Goal: Task Accomplishment & Management: Complete application form

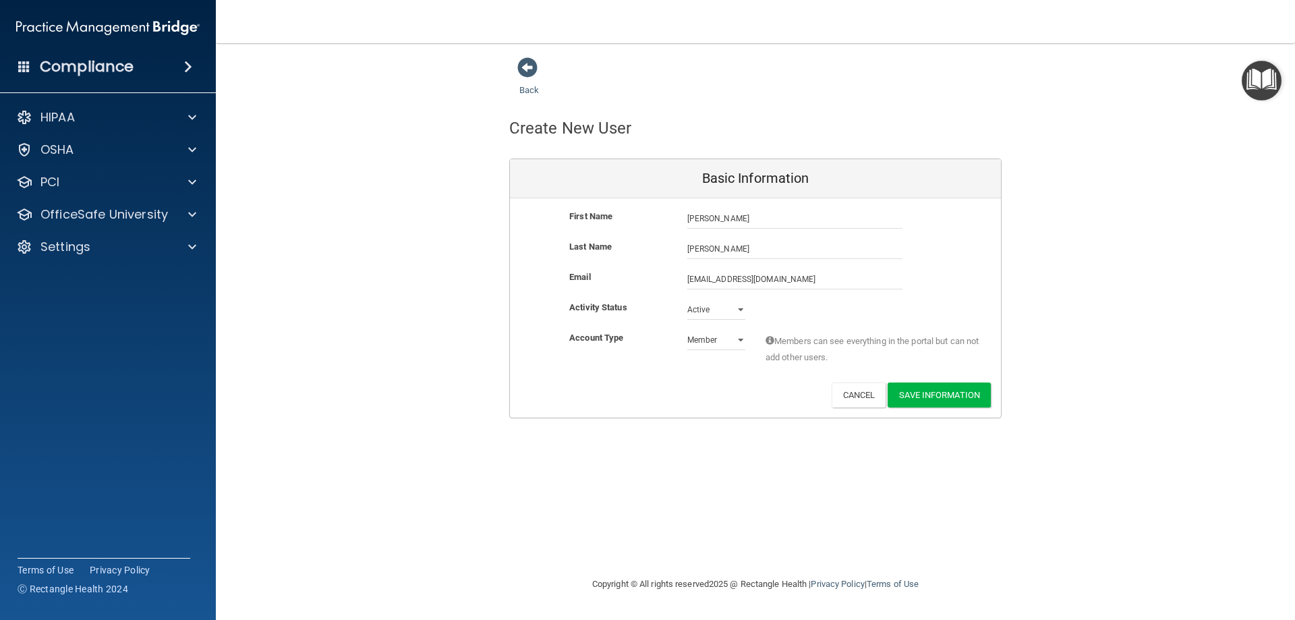
select select "practice_member"
click at [928, 395] on button "Save Information" at bounding box center [938, 394] width 103 height 25
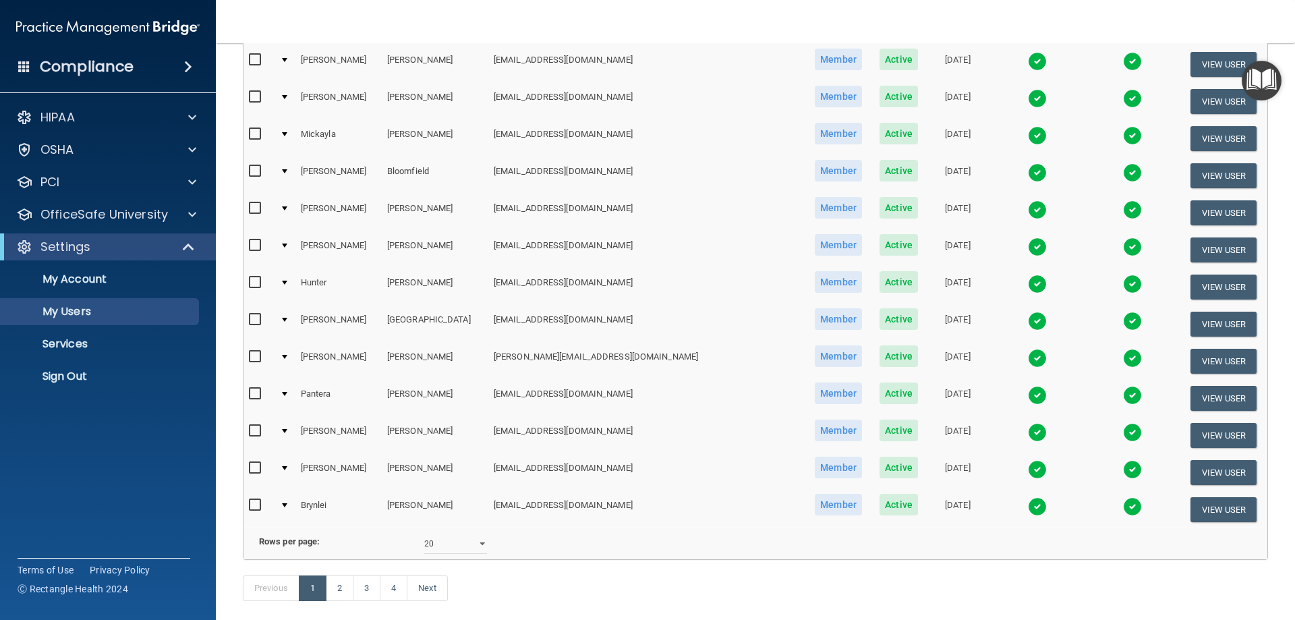
scroll to position [548, 0]
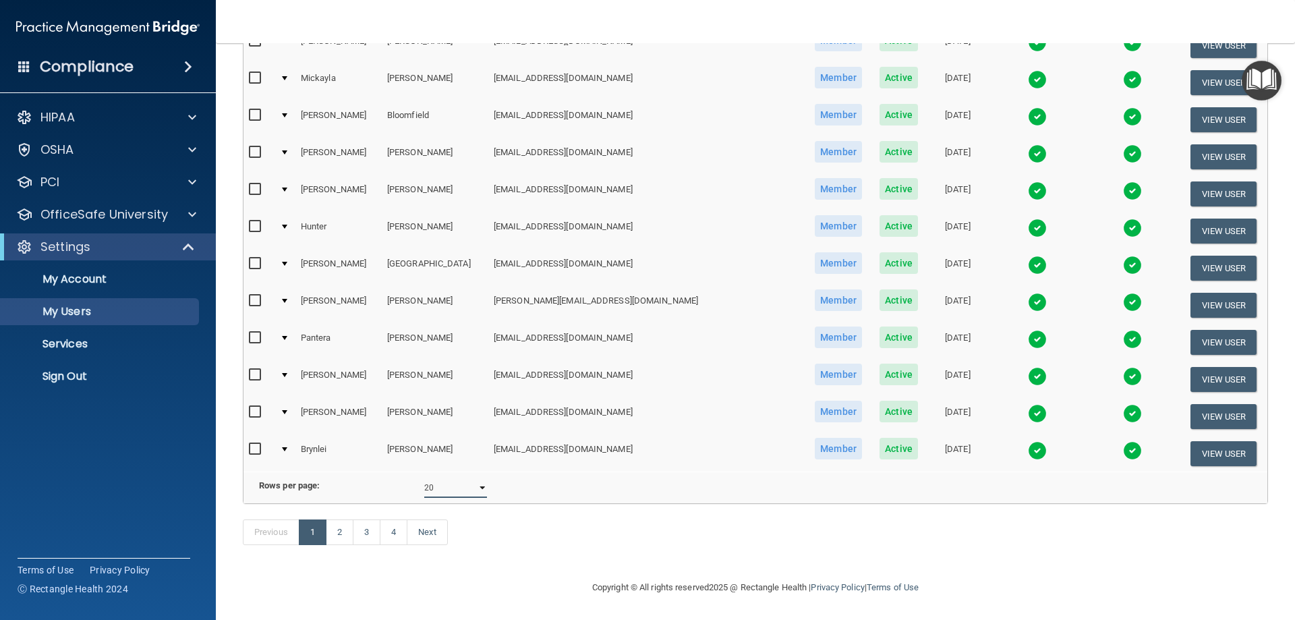
click at [480, 479] on select "10 20 30 40 all" at bounding box center [455, 487] width 63 height 20
select select "62"
click at [424, 477] on select "10 20 30 40 all" at bounding box center [455, 487] width 63 height 20
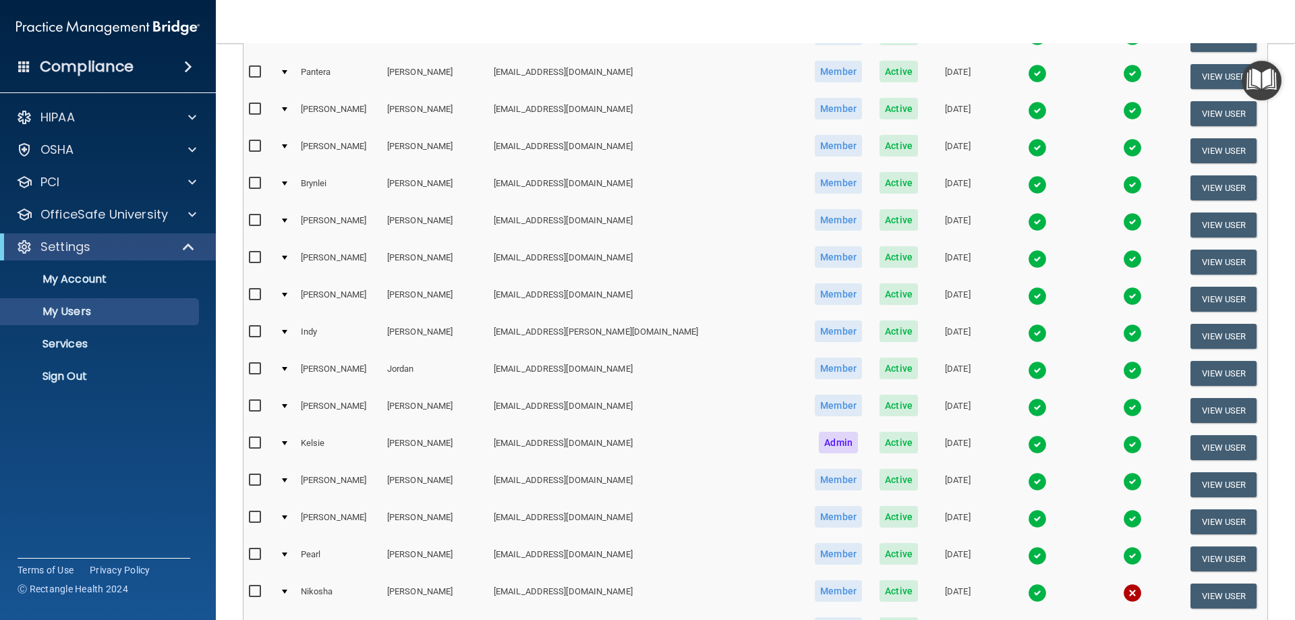
scroll to position [1079, 0]
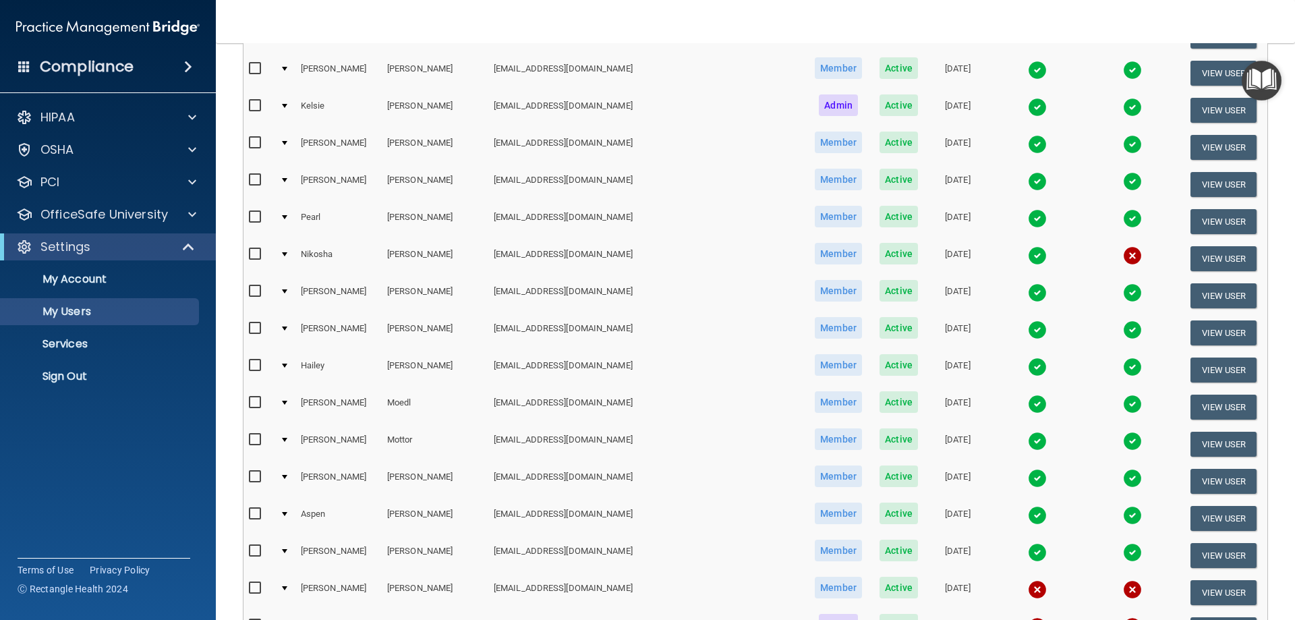
click at [1028, 255] on img at bounding box center [1037, 255] width 19 height 19
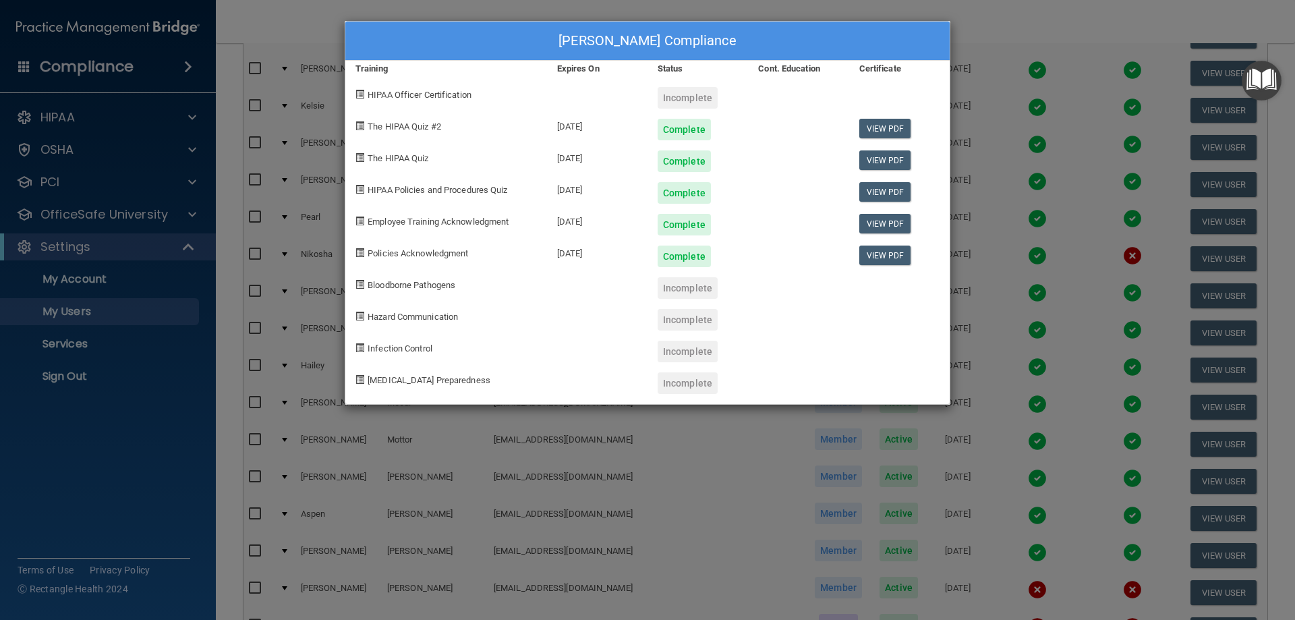
click at [1022, 176] on div "[PERSON_NAME] Compliance Training Expires On Status Cont. Education Certificate…" at bounding box center [647, 310] width 1295 height 620
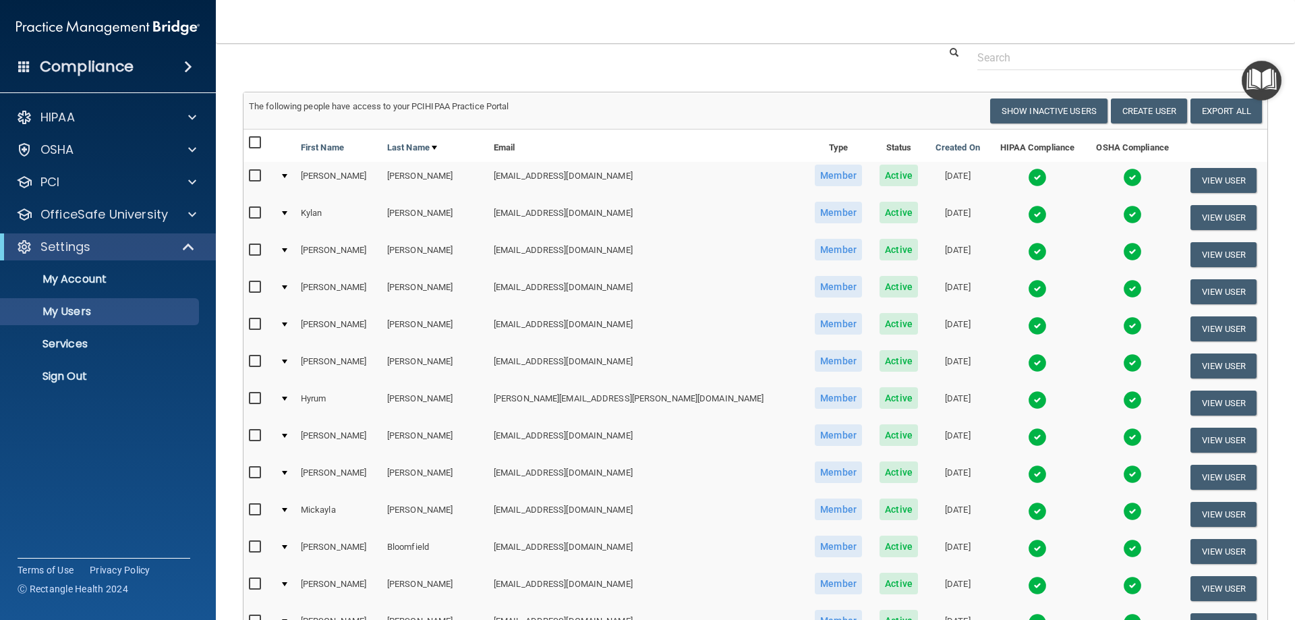
scroll to position [67, 0]
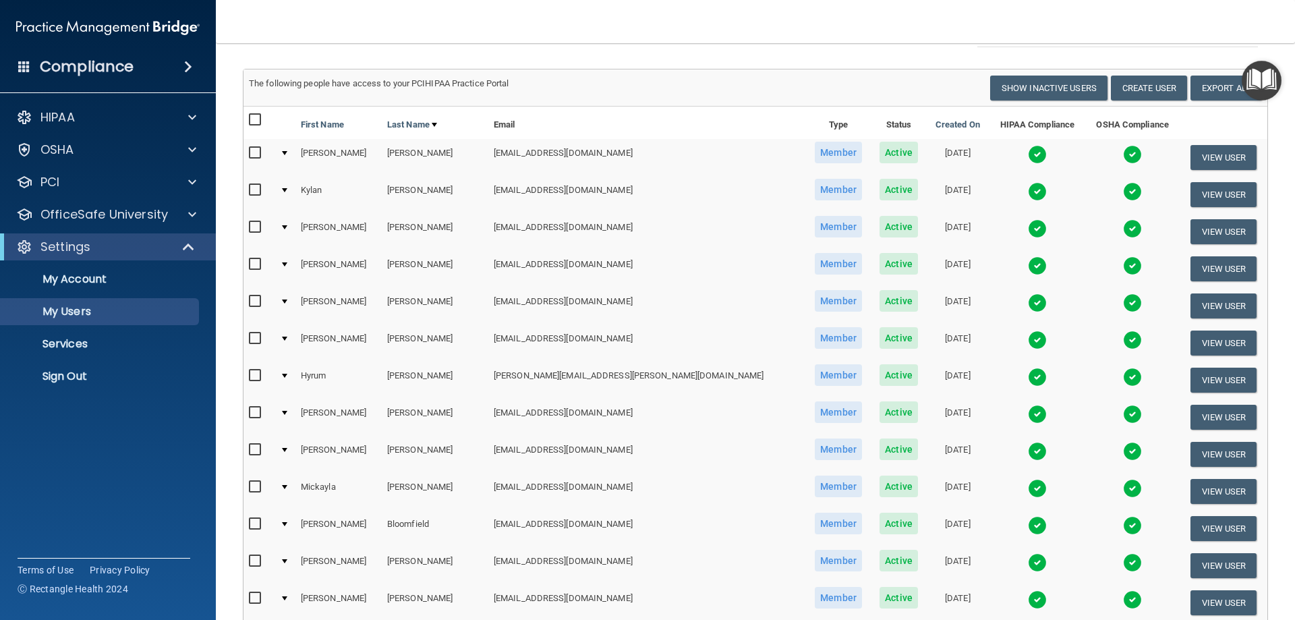
click at [1028, 193] on img at bounding box center [1037, 191] width 19 height 19
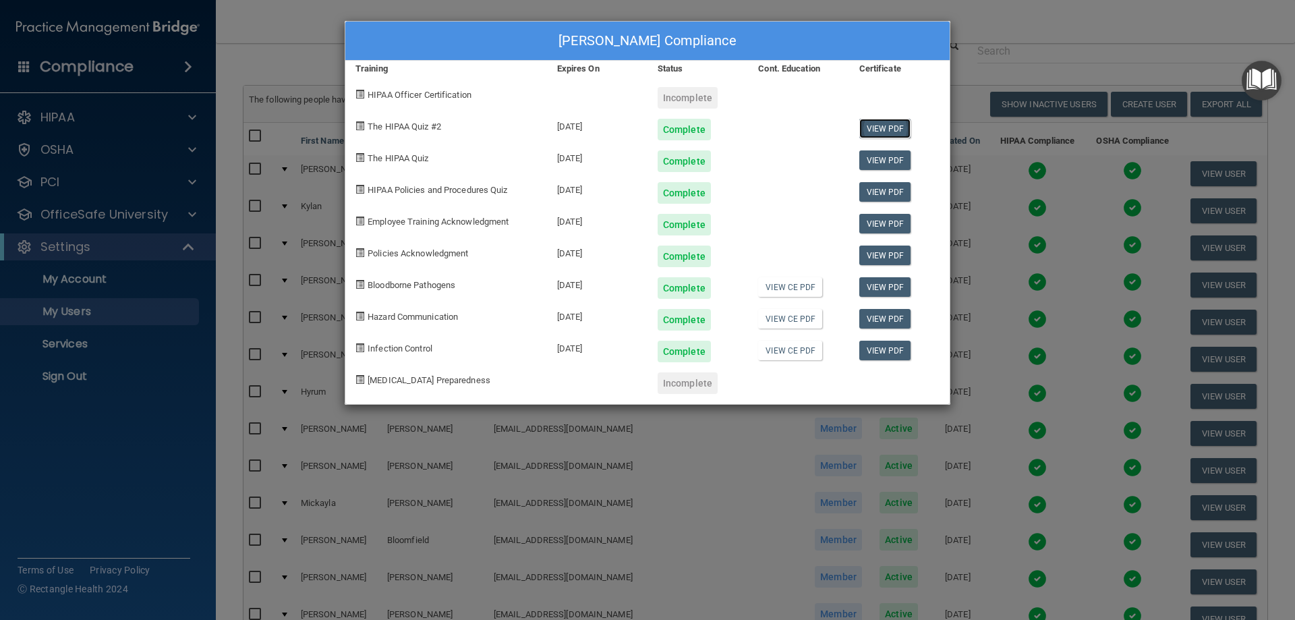
click at [885, 127] on link "View PDF" at bounding box center [885, 129] width 52 height 20
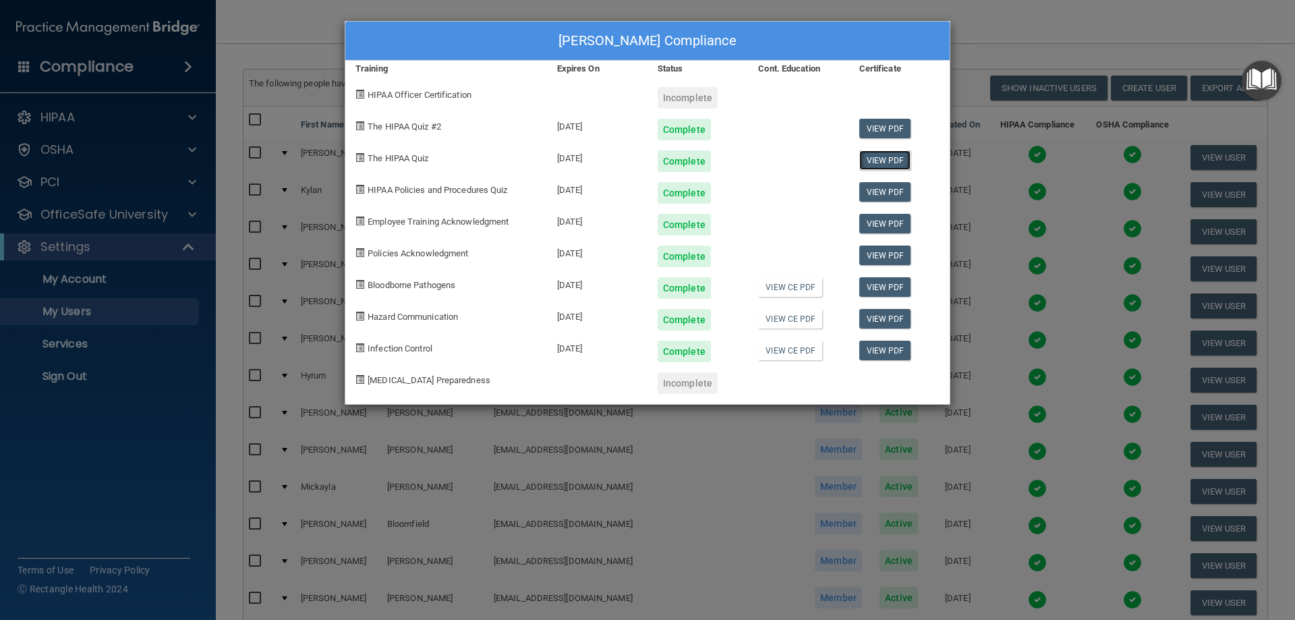
click at [886, 165] on link "View PDF" at bounding box center [885, 160] width 52 height 20
click at [878, 200] on link "View PDF" at bounding box center [885, 192] width 52 height 20
click at [879, 219] on link "View PDF" at bounding box center [885, 224] width 52 height 20
click at [870, 255] on link "View PDF" at bounding box center [885, 255] width 52 height 20
click at [900, 286] on link "View PDF" at bounding box center [885, 287] width 52 height 20
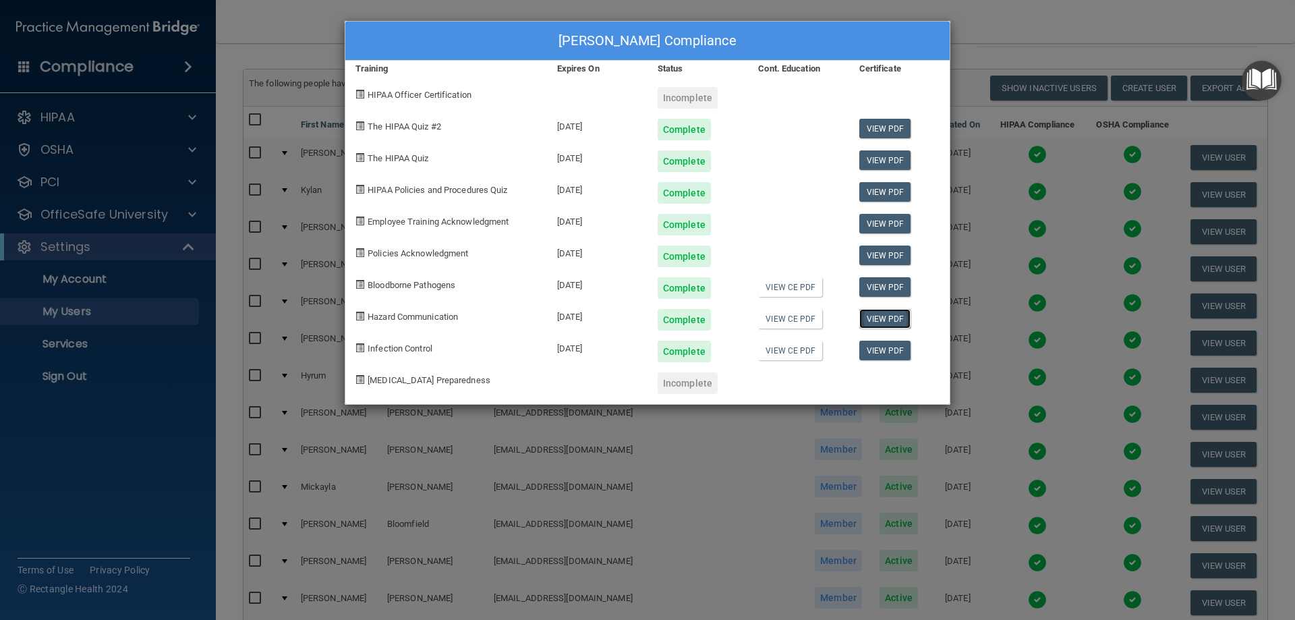
click at [892, 326] on link "View PDF" at bounding box center [885, 319] width 52 height 20
click at [882, 346] on link "View PDF" at bounding box center [885, 351] width 52 height 20
click at [1042, 20] on div "[PERSON_NAME] Compliance Training Expires On Status Cont. Education Certificate…" at bounding box center [647, 310] width 1295 height 620
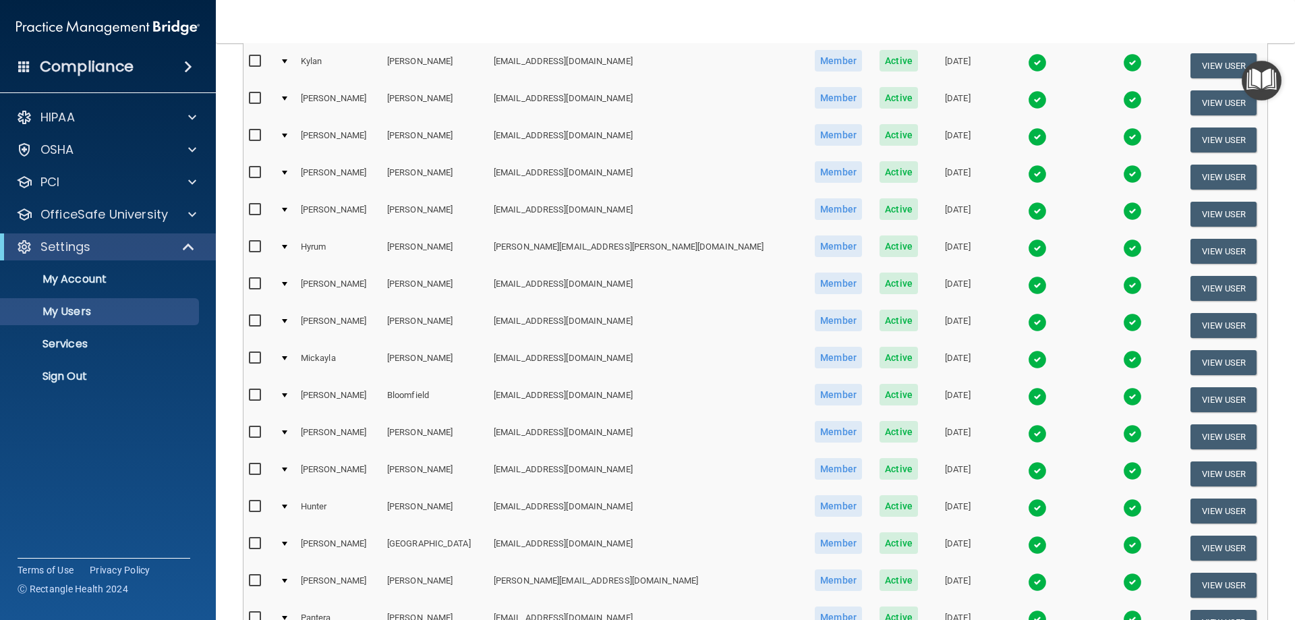
scroll to position [202, 0]
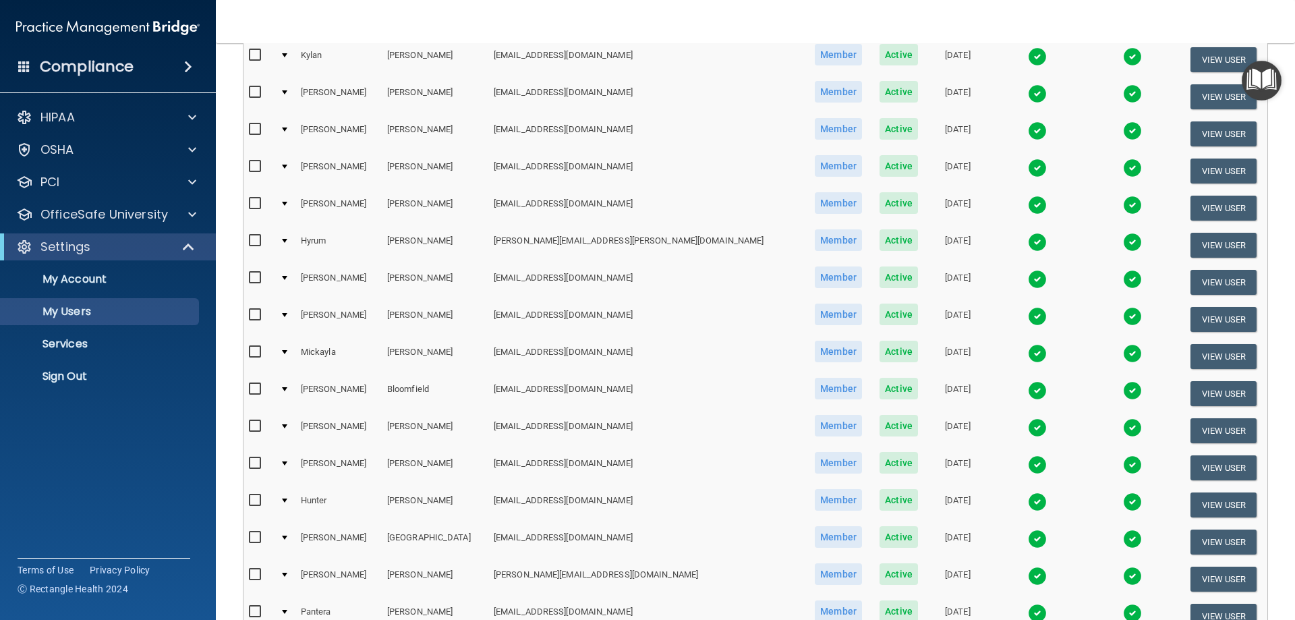
click at [1028, 244] on img at bounding box center [1037, 242] width 19 height 19
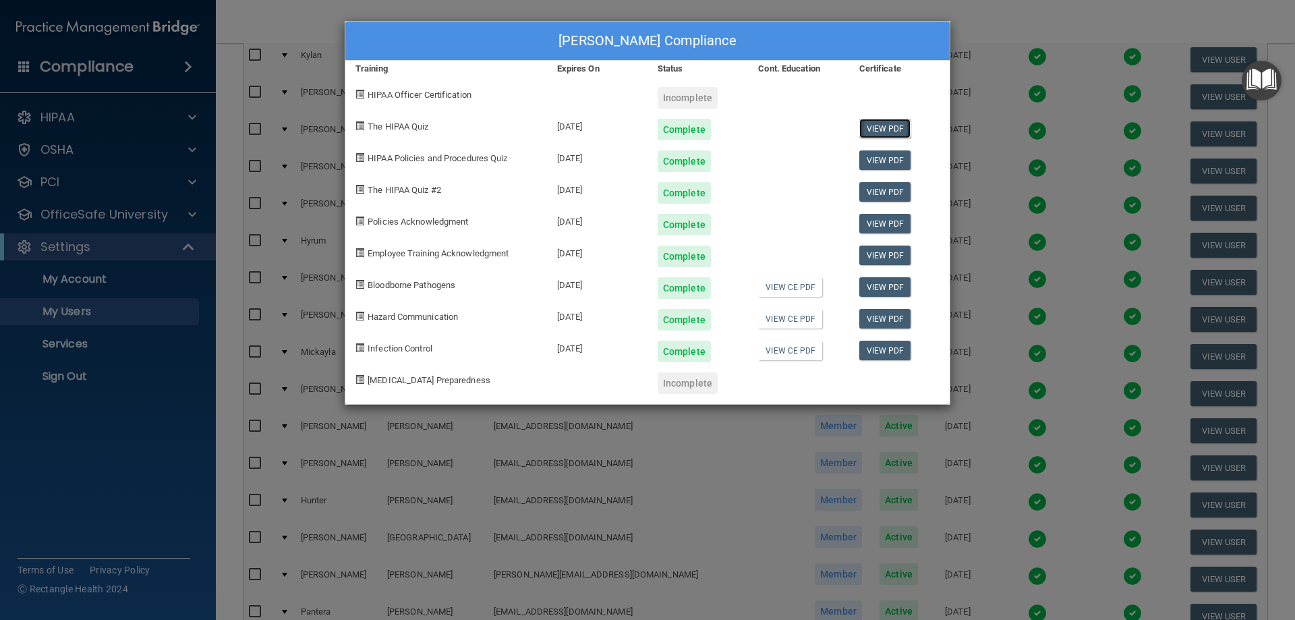
click at [896, 126] on link "View PDF" at bounding box center [885, 129] width 52 height 20
click at [878, 161] on link "View PDF" at bounding box center [885, 160] width 52 height 20
click at [877, 192] on link "View PDF" at bounding box center [885, 192] width 52 height 20
click at [881, 221] on link "View PDF" at bounding box center [885, 224] width 52 height 20
click at [883, 254] on link "View PDF" at bounding box center [885, 255] width 52 height 20
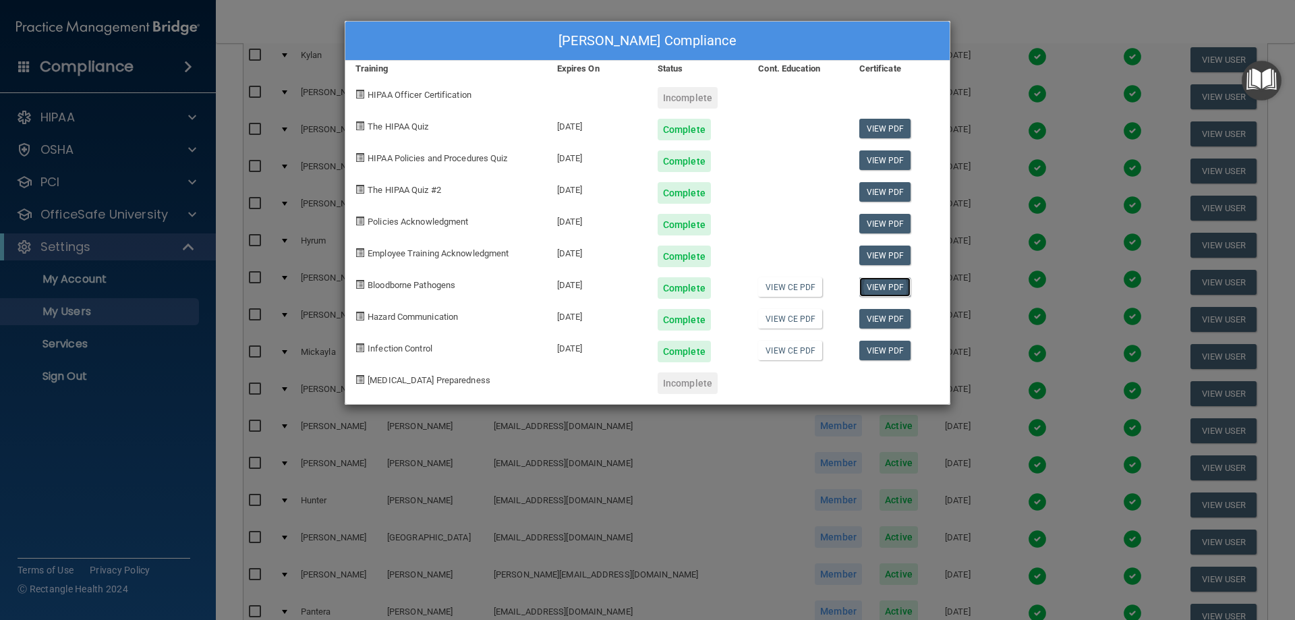
click at [900, 293] on link "View PDF" at bounding box center [885, 287] width 52 height 20
click at [873, 315] on link "View PDF" at bounding box center [885, 319] width 52 height 20
click at [873, 357] on link "View PDF" at bounding box center [885, 351] width 52 height 20
click at [1008, 169] on div "[PERSON_NAME] Compliance Training Expires On Status Cont. Education Certificate…" at bounding box center [647, 310] width 1295 height 620
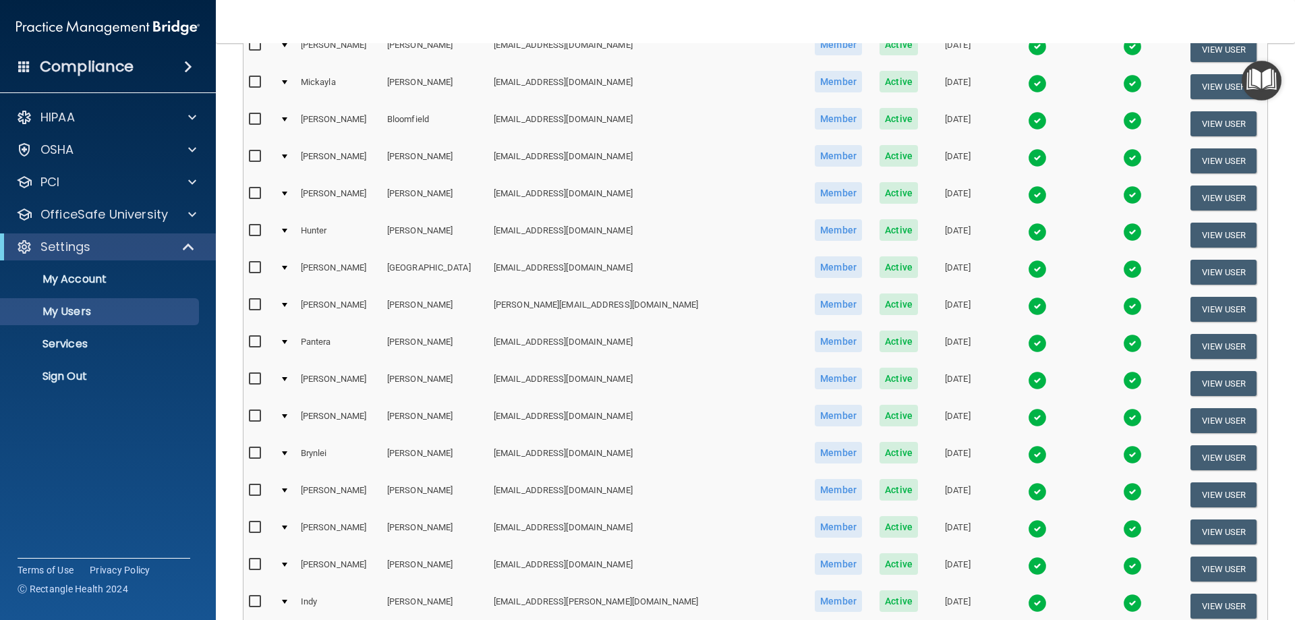
scroll to position [540, 0]
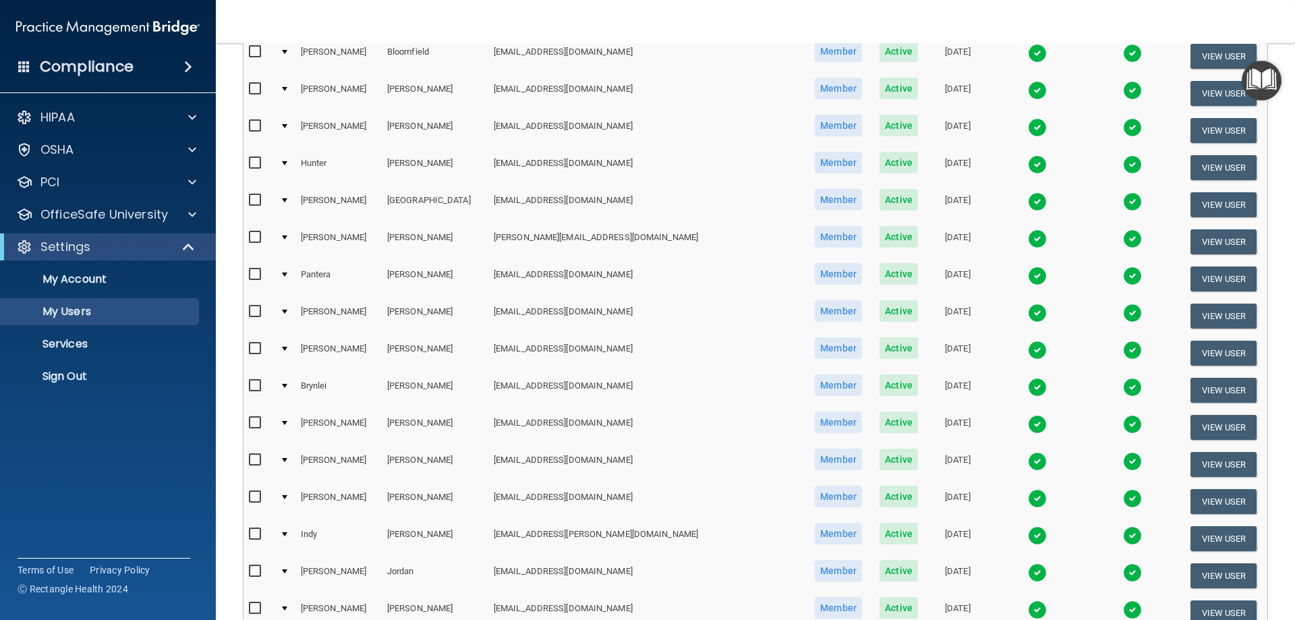
click at [1028, 427] on img at bounding box center [1037, 424] width 19 height 19
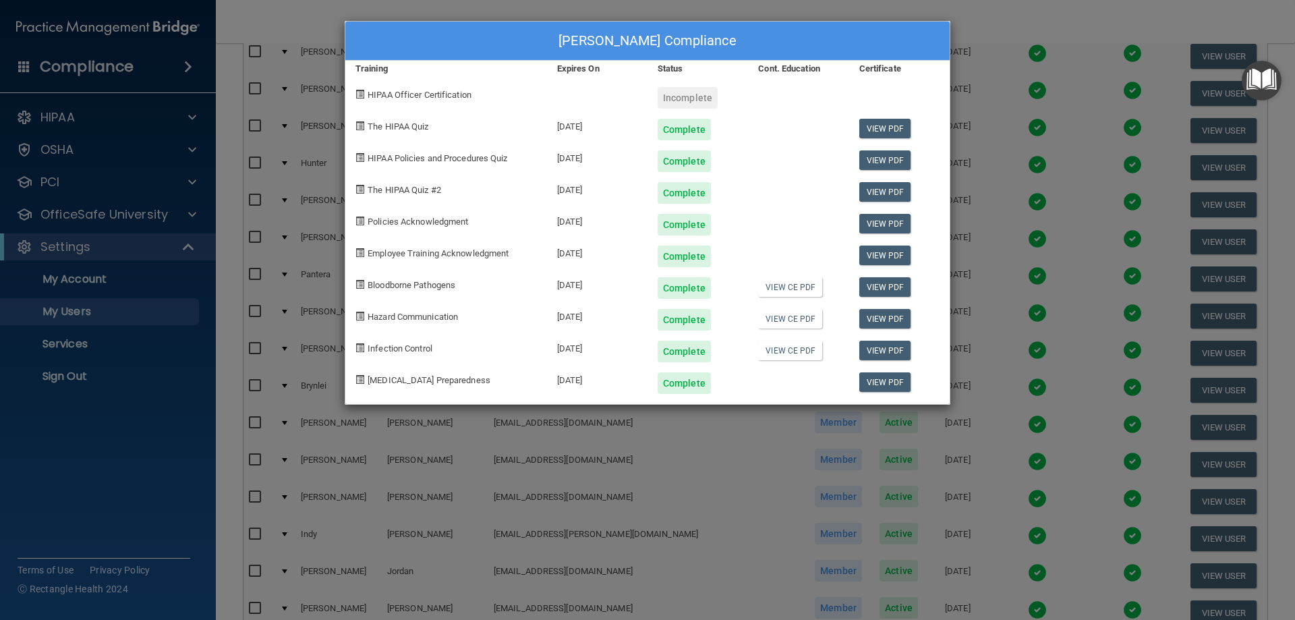
click at [1030, 269] on div "[PERSON_NAME] Compliance Training Expires On Status Cont. Education Certificate…" at bounding box center [647, 310] width 1295 height 620
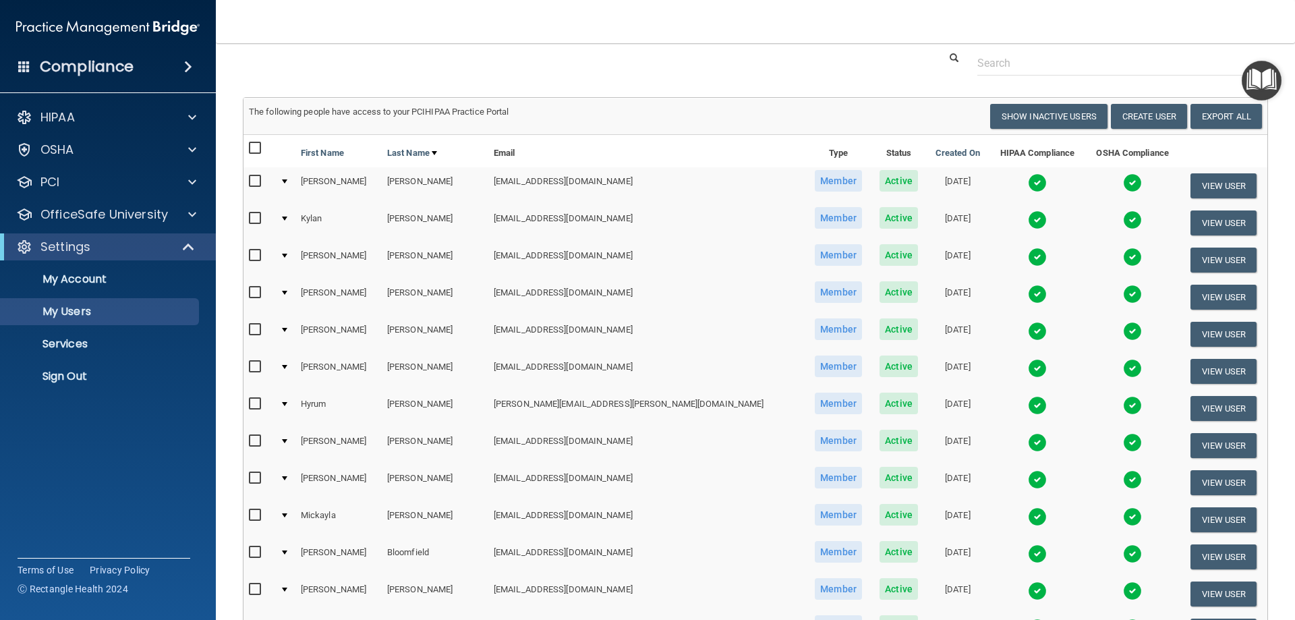
scroll to position [0, 0]
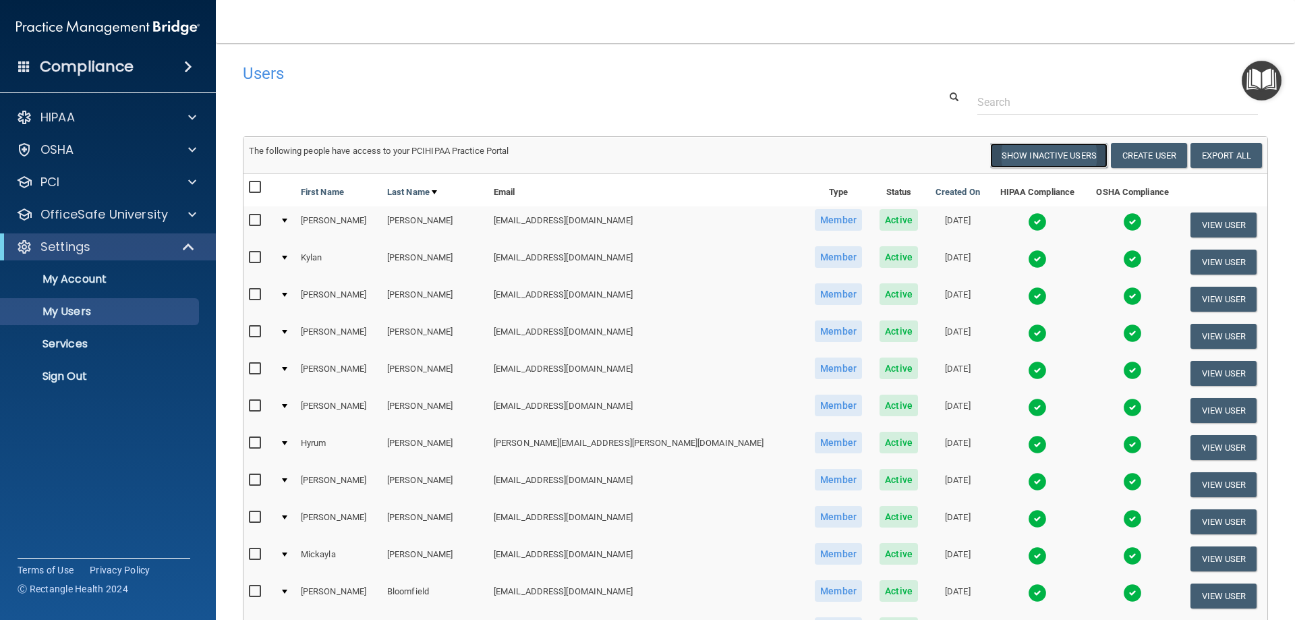
click at [1044, 156] on button "Show Inactive Users" at bounding box center [1048, 155] width 117 height 25
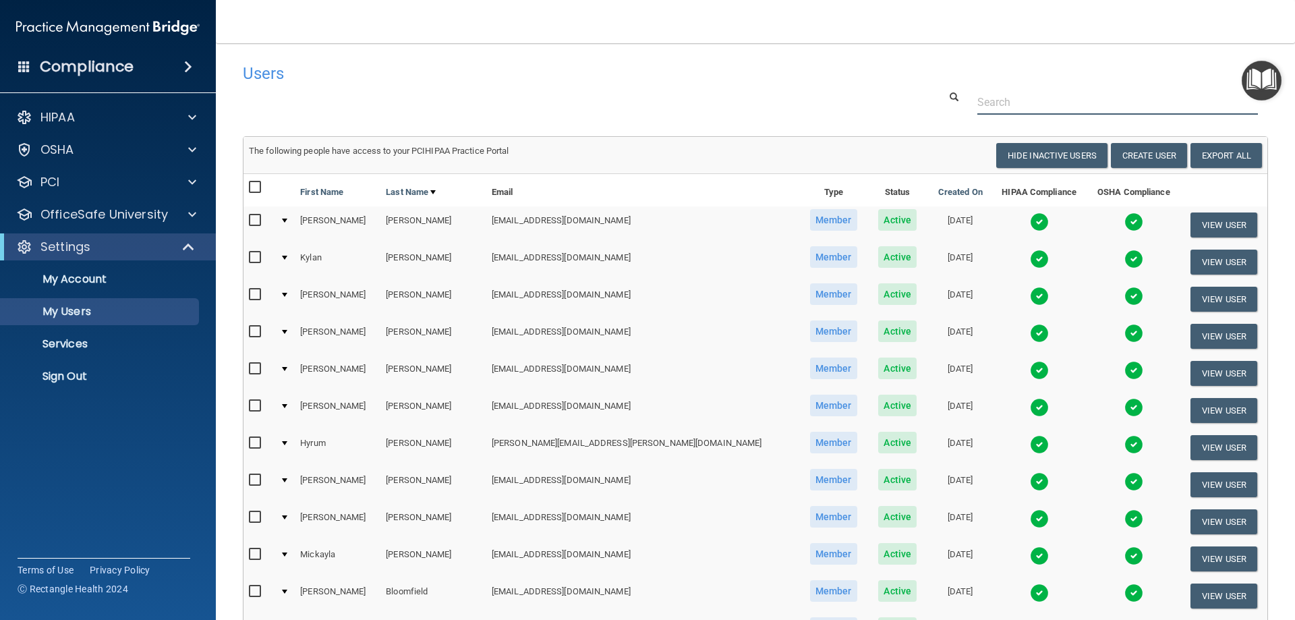
click at [1072, 105] on input "text" at bounding box center [1117, 102] width 281 height 25
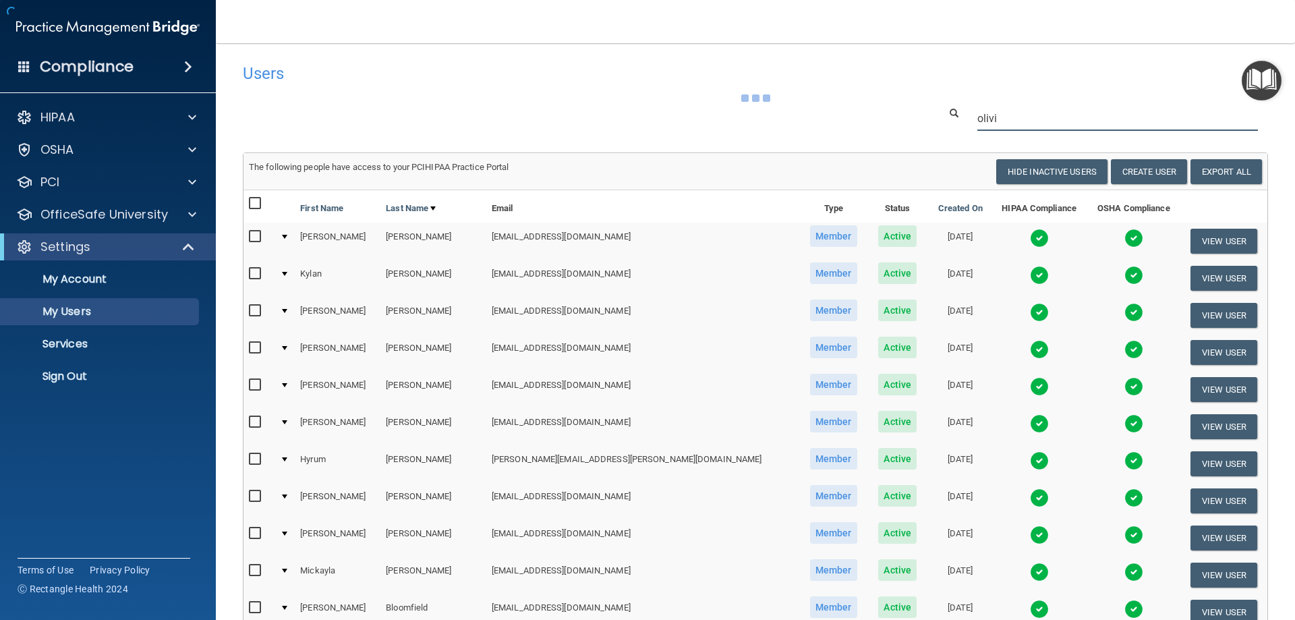
type input "olivia"
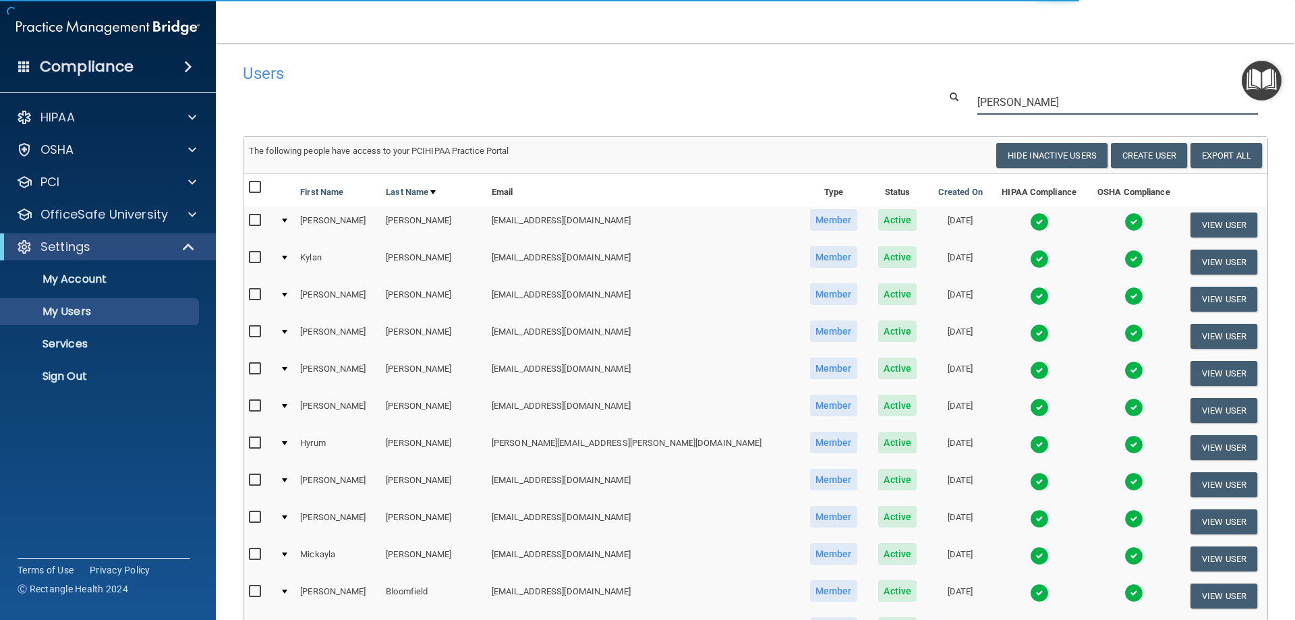
select select "20"
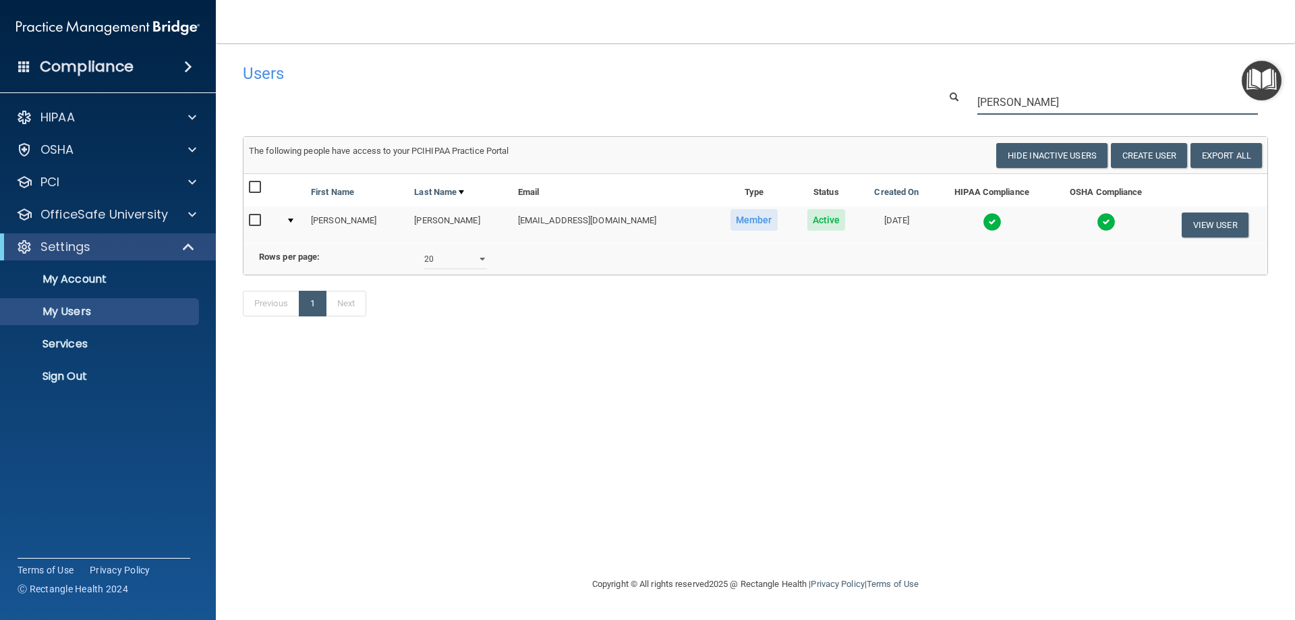
click at [1027, 111] on input "olivia" at bounding box center [1117, 102] width 281 height 25
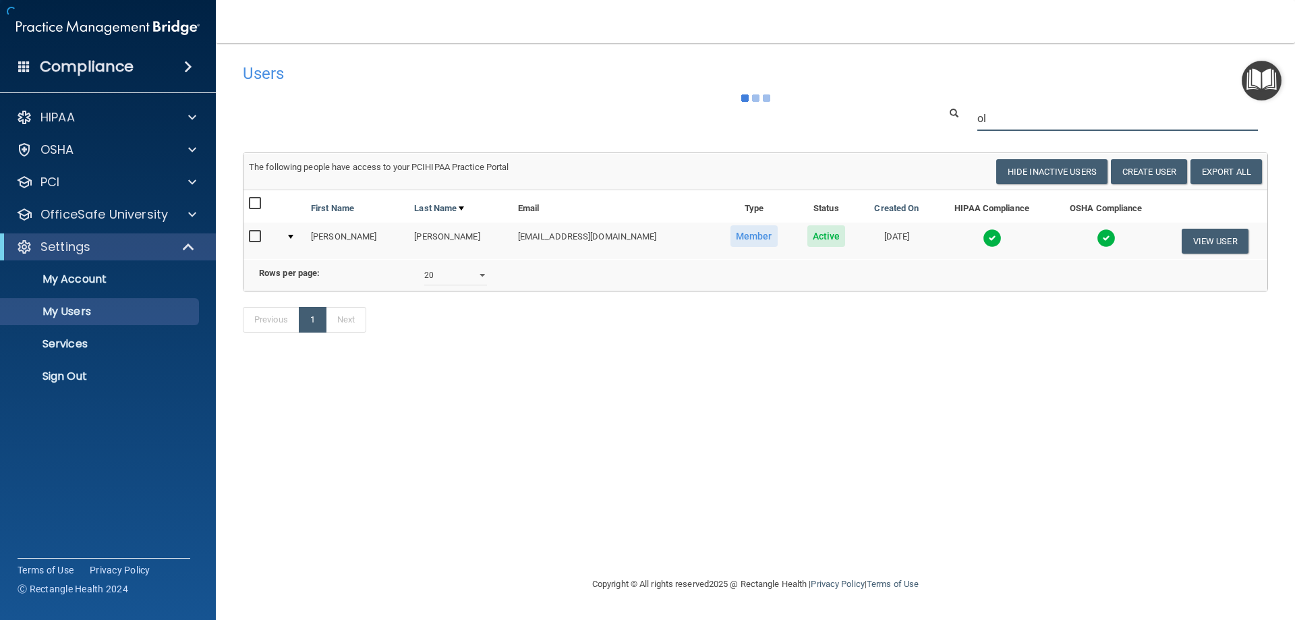
type input "o"
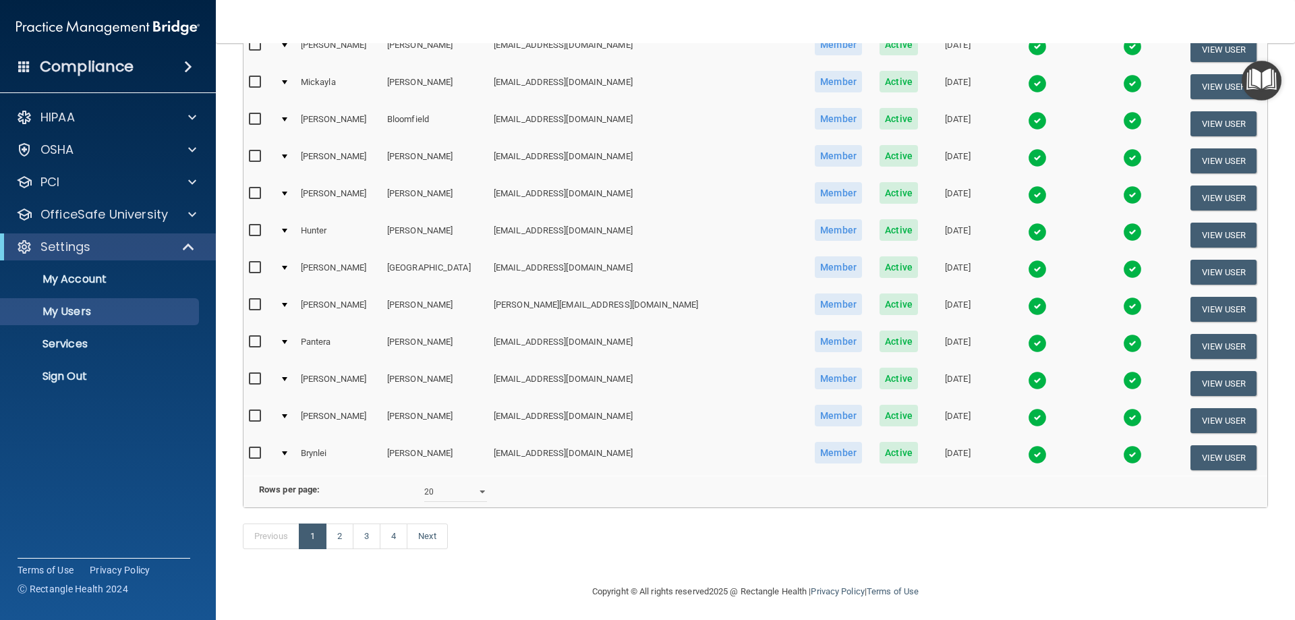
scroll to position [496, 0]
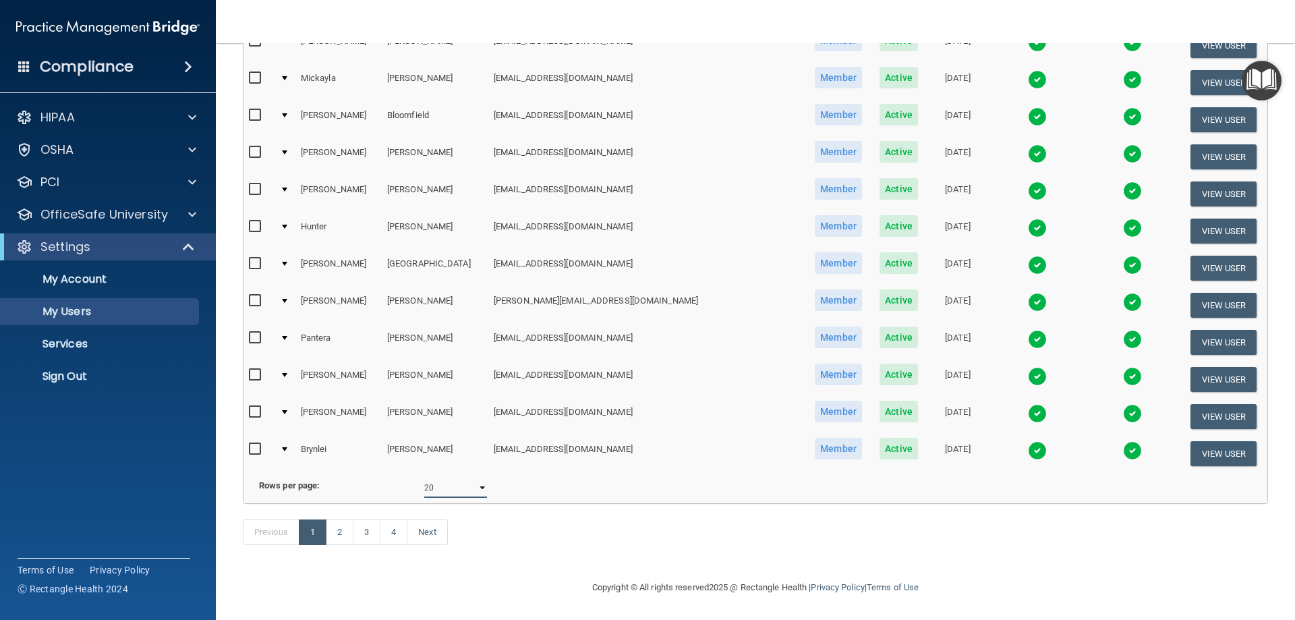
click at [447, 477] on select "10 20 30 40 all" at bounding box center [455, 487] width 63 height 20
select select "62"
click at [424, 477] on select "10 20 30 40 all" at bounding box center [455, 487] width 63 height 20
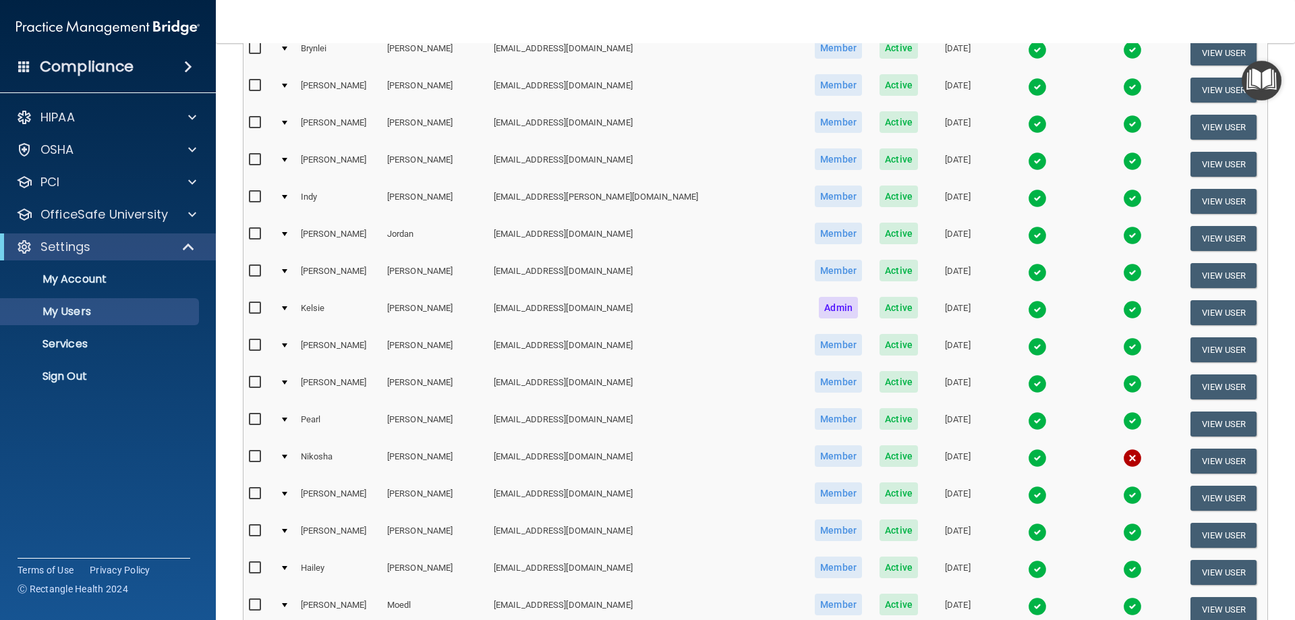
scroll to position [944, 0]
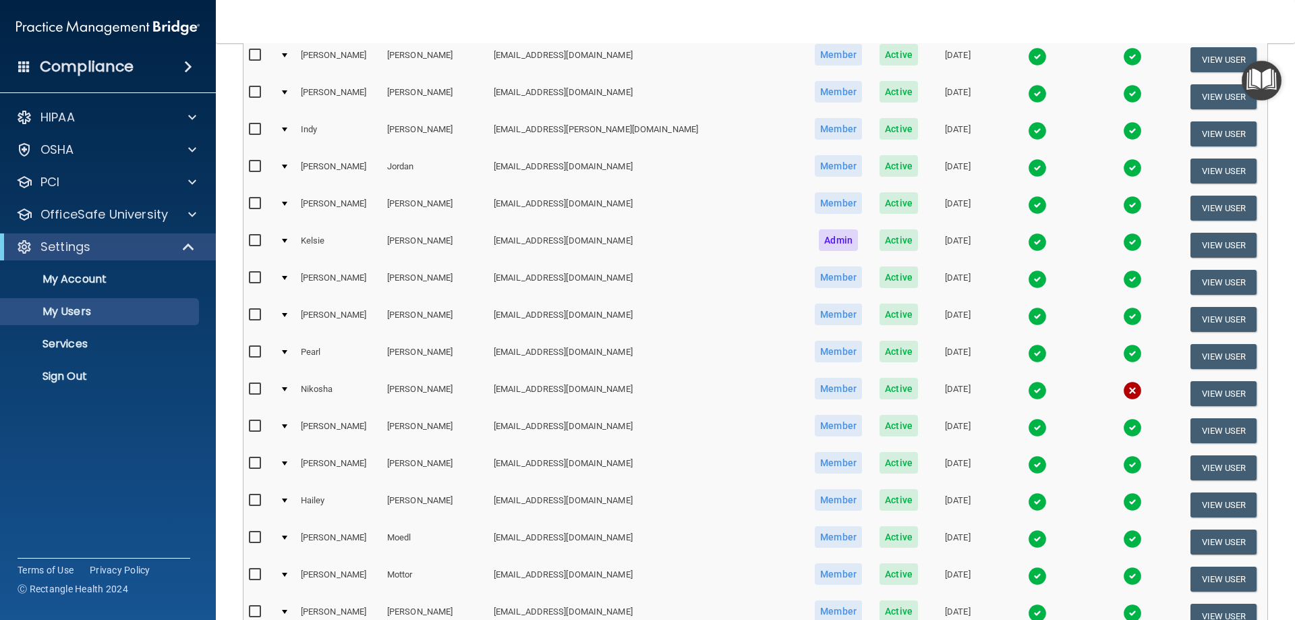
click at [287, 239] on div at bounding box center [284, 241] width 5 height 4
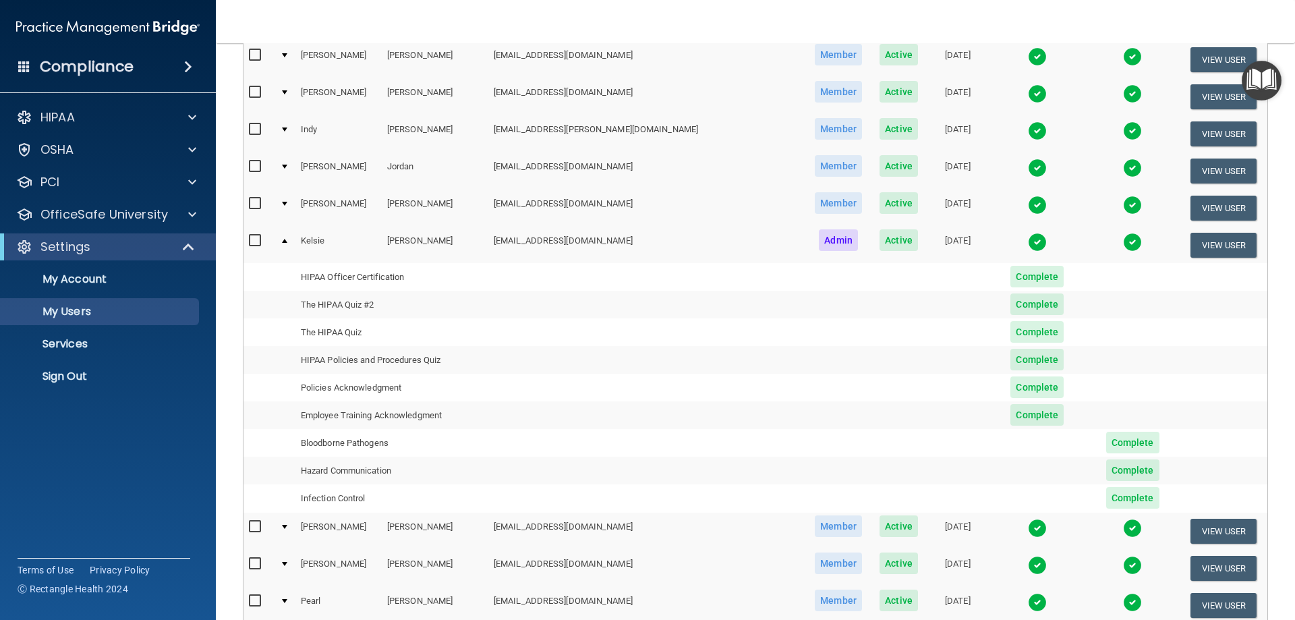
click at [287, 242] on div at bounding box center [284, 241] width 5 height 4
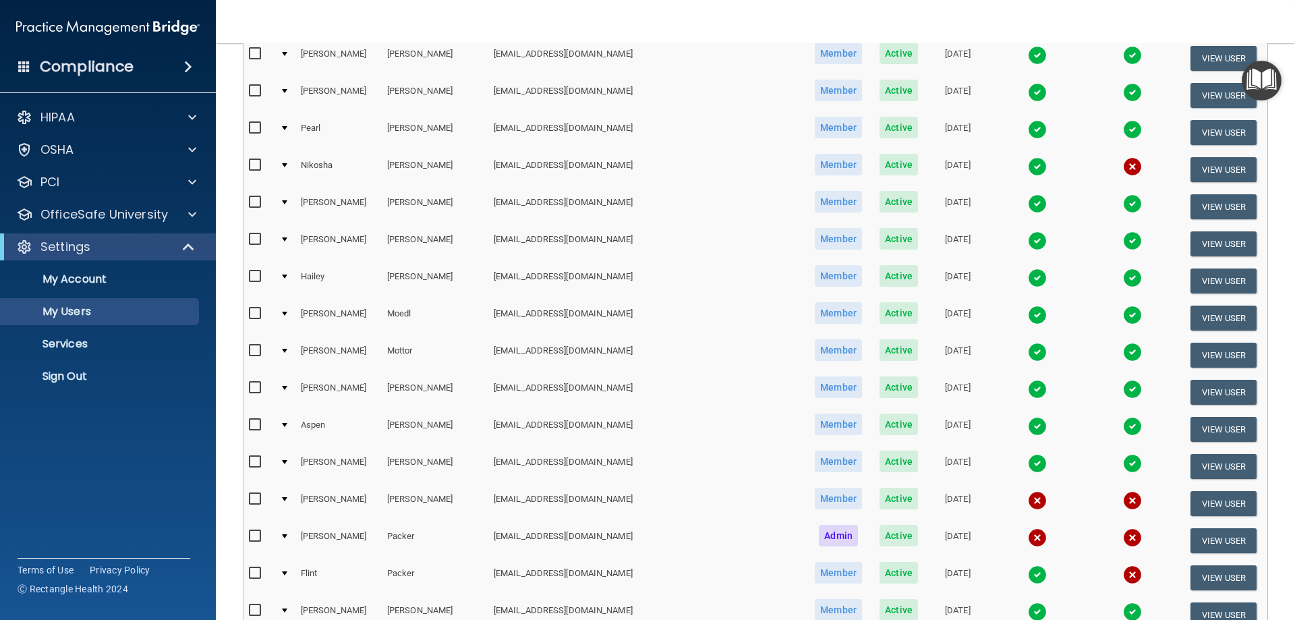
scroll to position [1146, 0]
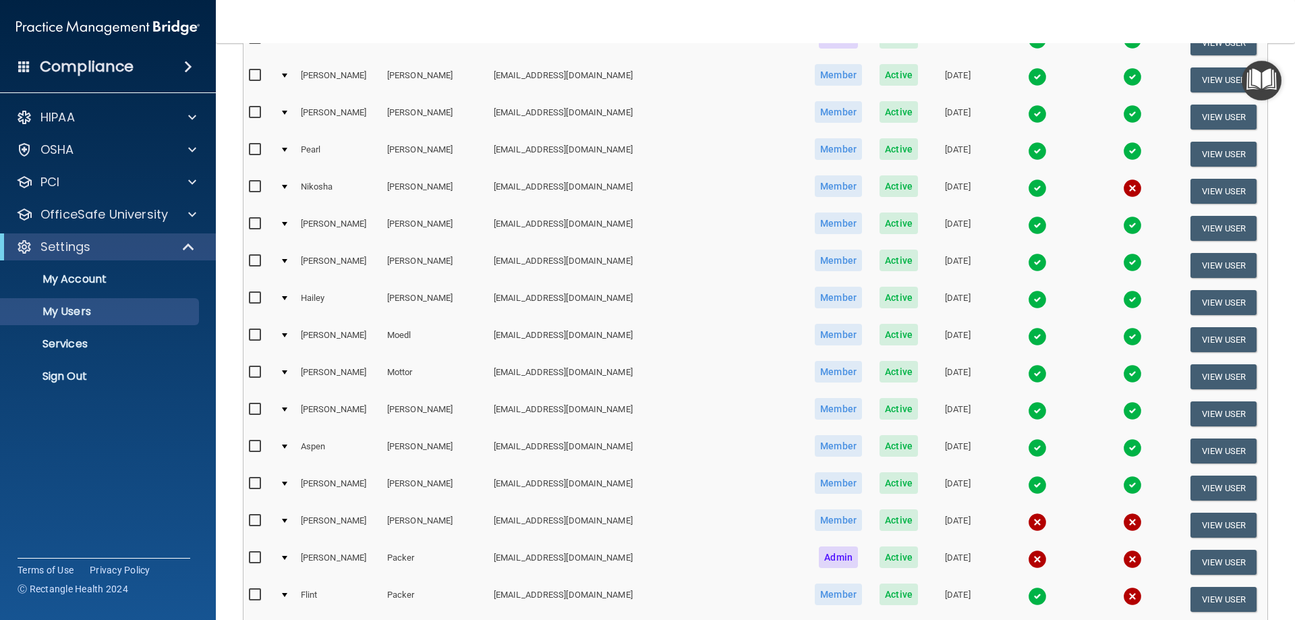
click at [1028, 374] on img at bounding box center [1037, 373] width 19 height 19
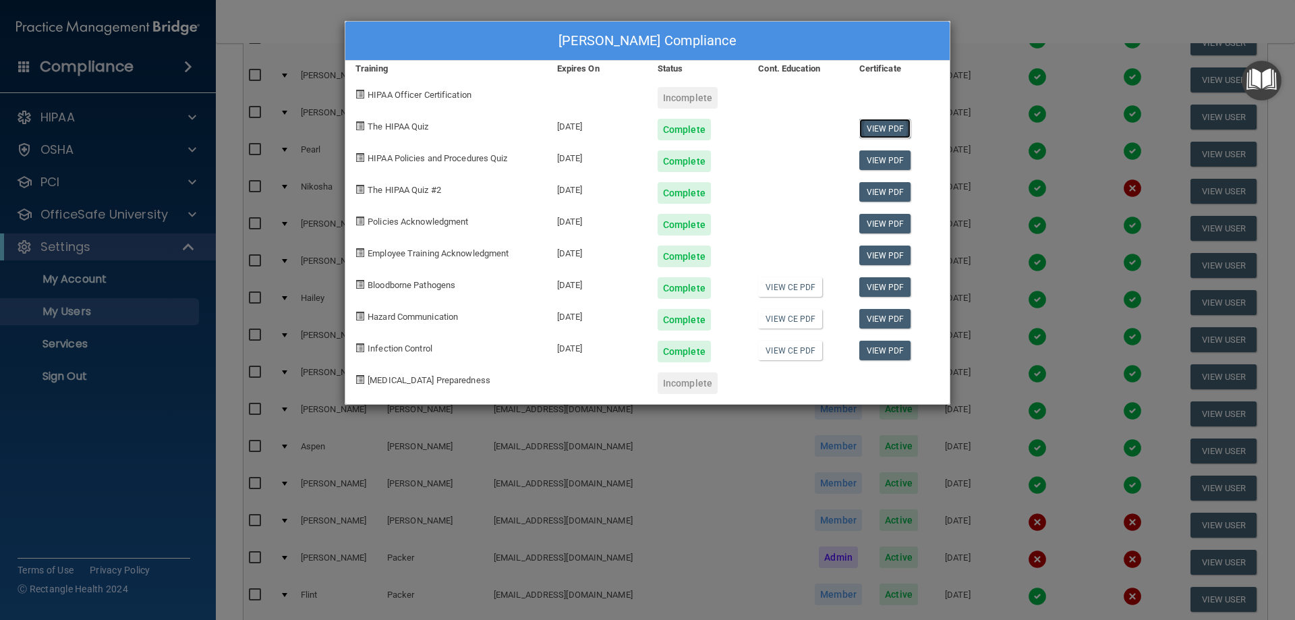
click at [883, 132] on link "View PDF" at bounding box center [885, 129] width 52 height 20
click at [876, 158] on link "View PDF" at bounding box center [885, 160] width 52 height 20
click at [872, 197] on link "View PDF" at bounding box center [885, 192] width 52 height 20
click at [885, 222] on link "View PDF" at bounding box center [885, 224] width 52 height 20
click at [875, 256] on link "View PDF" at bounding box center [885, 255] width 52 height 20
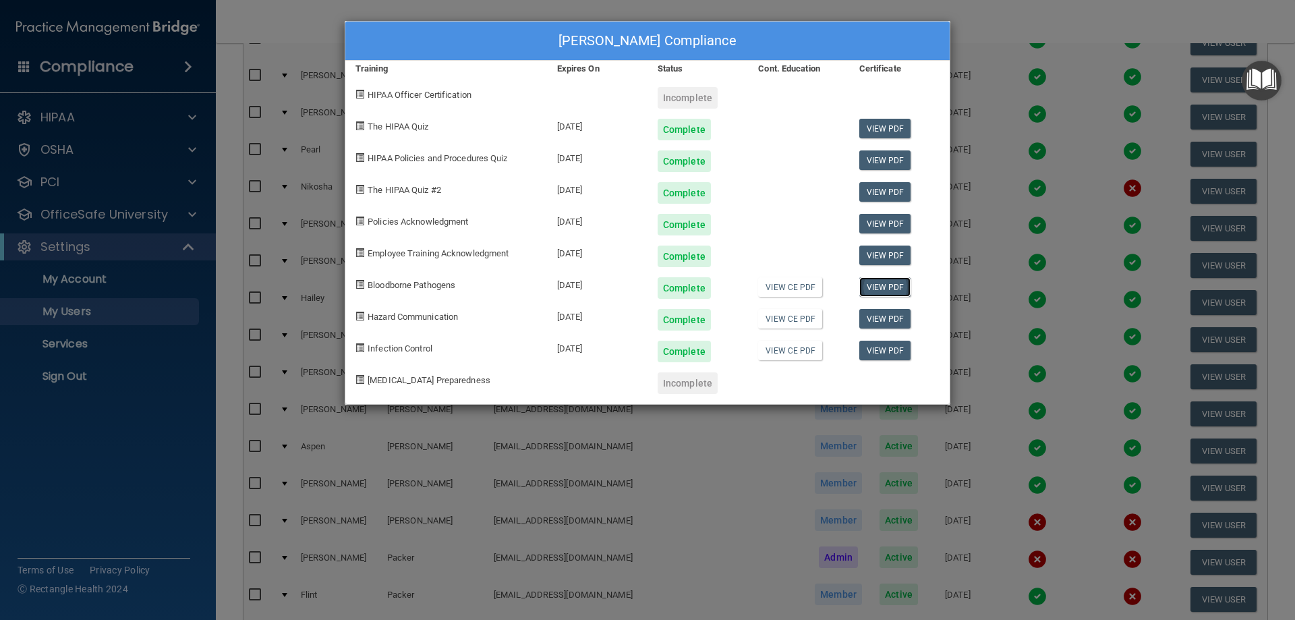
click at [883, 290] on link "View PDF" at bounding box center [885, 287] width 52 height 20
click at [890, 315] on link "View PDF" at bounding box center [885, 319] width 52 height 20
click at [875, 355] on link "View PDF" at bounding box center [885, 351] width 52 height 20
click at [1008, 126] on div "Hadley Mottor's Compliance Training Expires On Status Cont. Education Certifica…" at bounding box center [647, 310] width 1295 height 620
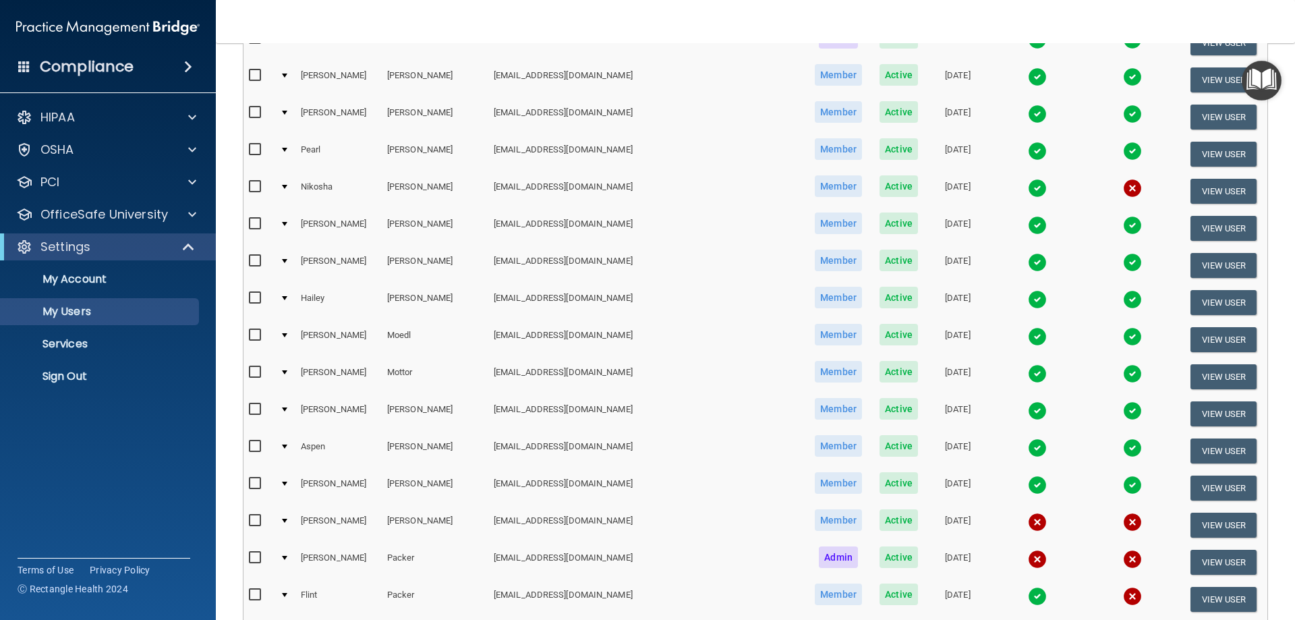
click at [1028, 376] on img at bounding box center [1037, 373] width 19 height 19
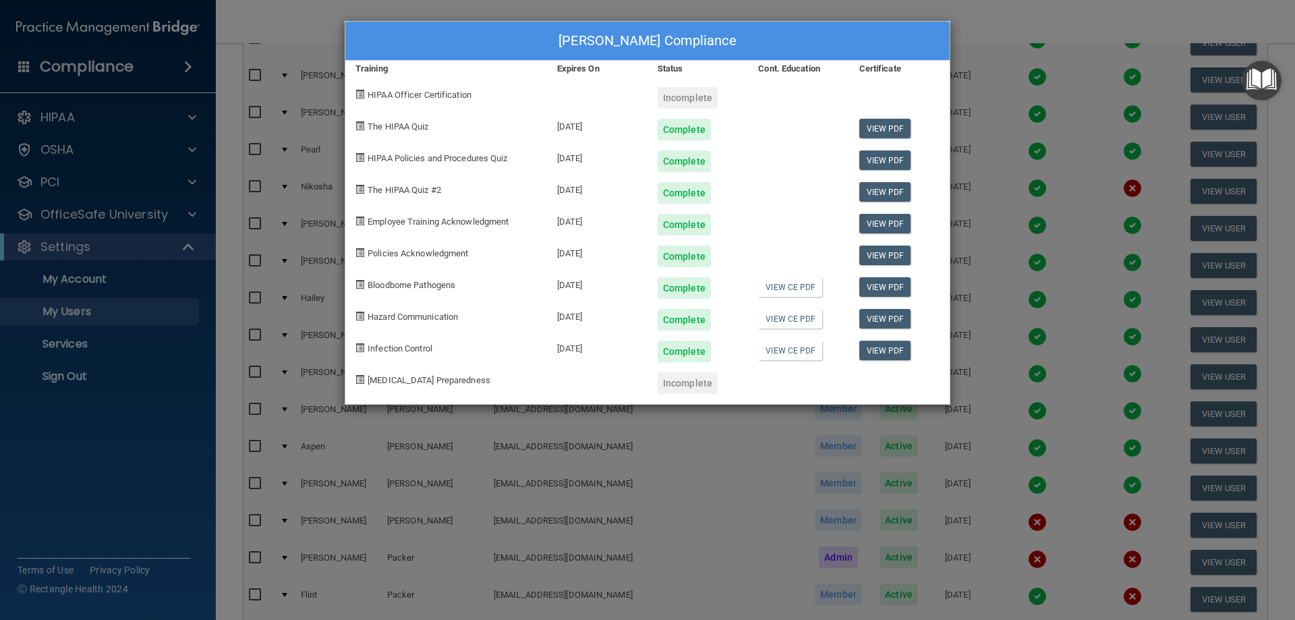
drag, startPoint x: 1027, startPoint y: 319, endPoint x: 1026, endPoint y: 308, distance: 11.5
click at [1026, 310] on div "Hadley Mottor's Compliance Training Expires On Status Cont. Education Certifica…" at bounding box center [647, 310] width 1295 height 620
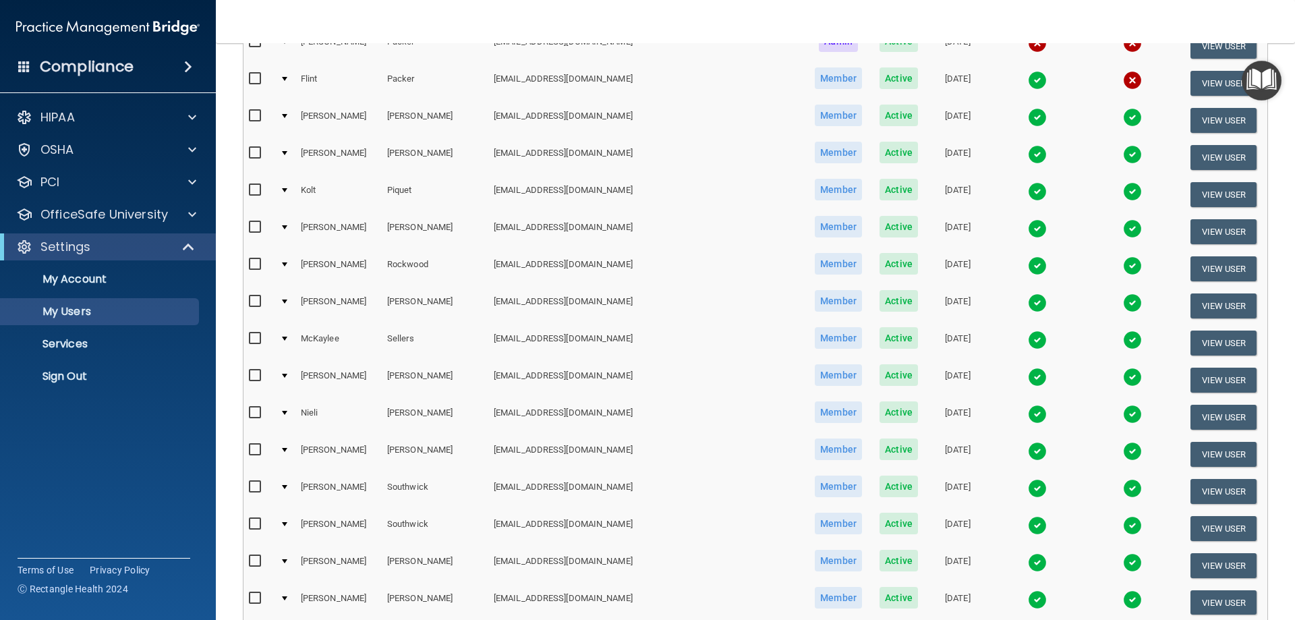
scroll to position [1686, 0]
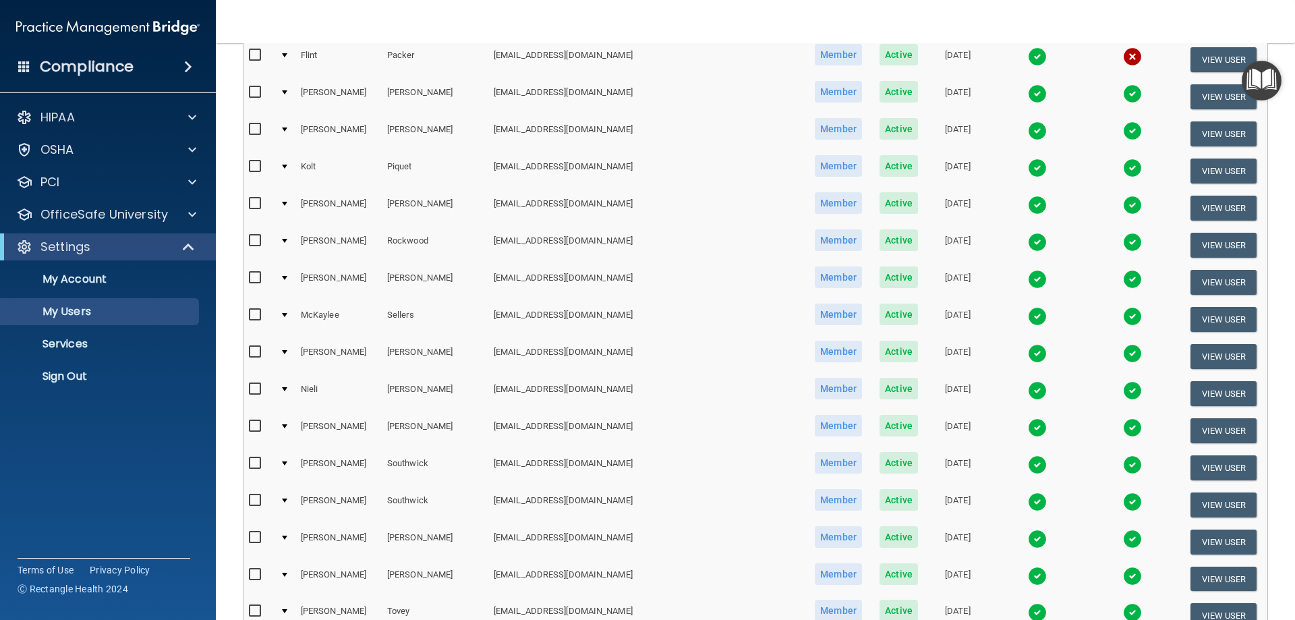
click at [1028, 465] on img at bounding box center [1037, 464] width 19 height 19
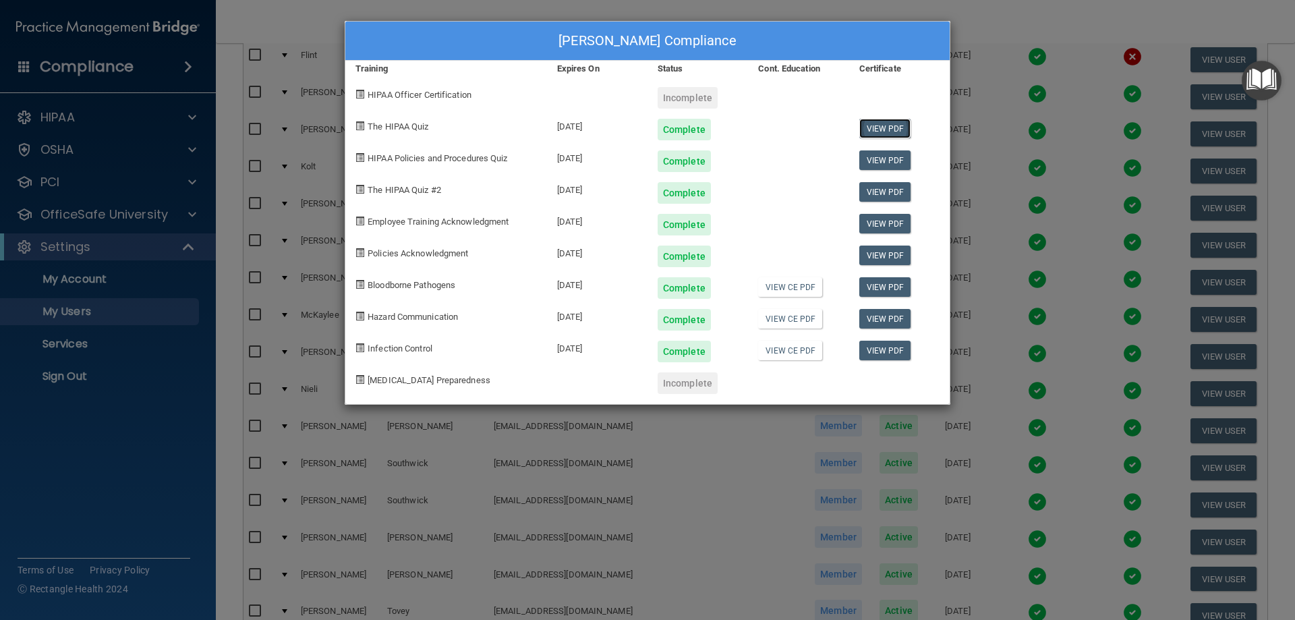
click at [889, 129] on link "View PDF" at bounding box center [885, 129] width 52 height 20
click at [884, 125] on link "View PDF" at bounding box center [885, 129] width 52 height 20
click at [890, 156] on link "View PDF" at bounding box center [885, 160] width 52 height 20
click at [882, 196] on link "View PDF" at bounding box center [885, 192] width 52 height 20
click at [875, 219] on link "View PDF" at bounding box center [885, 224] width 52 height 20
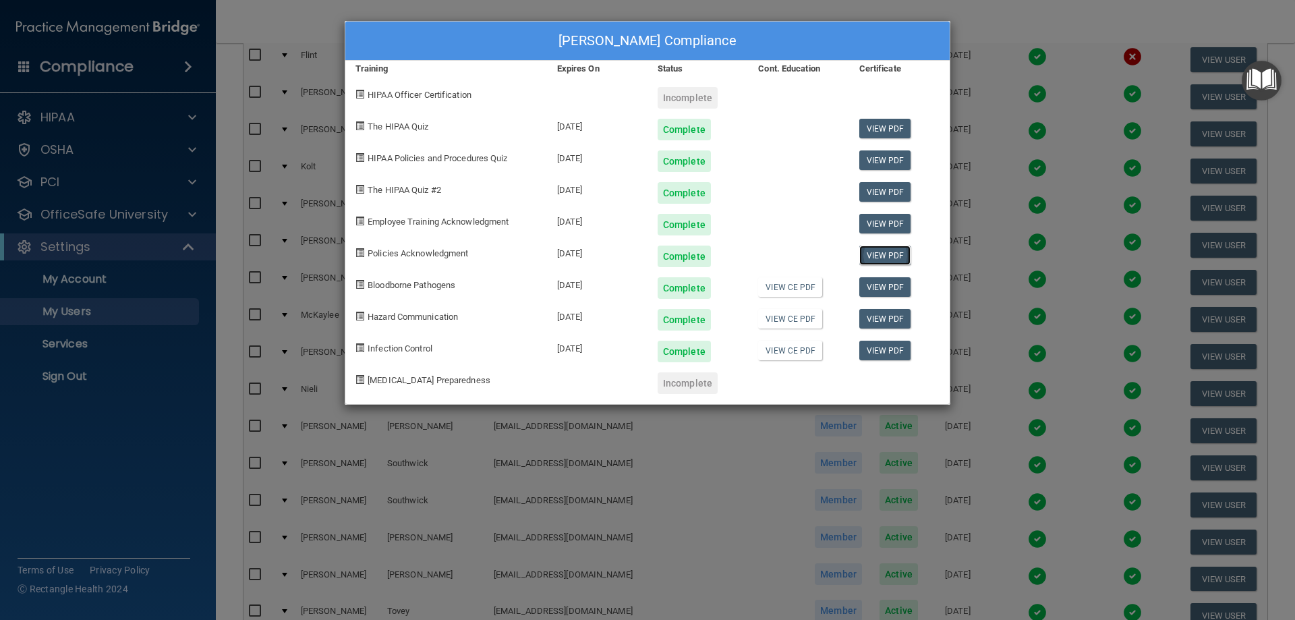
click at [882, 258] on link "View PDF" at bounding box center [885, 255] width 52 height 20
click at [887, 290] on link "View PDF" at bounding box center [885, 287] width 52 height 20
click at [876, 322] on link "View PDF" at bounding box center [885, 319] width 52 height 20
click at [881, 357] on link "View PDF" at bounding box center [885, 351] width 52 height 20
click at [1009, 444] on div "Boyd Southwick's Compliance Training Expires On Status Cont. Education Certific…" at bounding box center [647, 310] width 1295 height 620
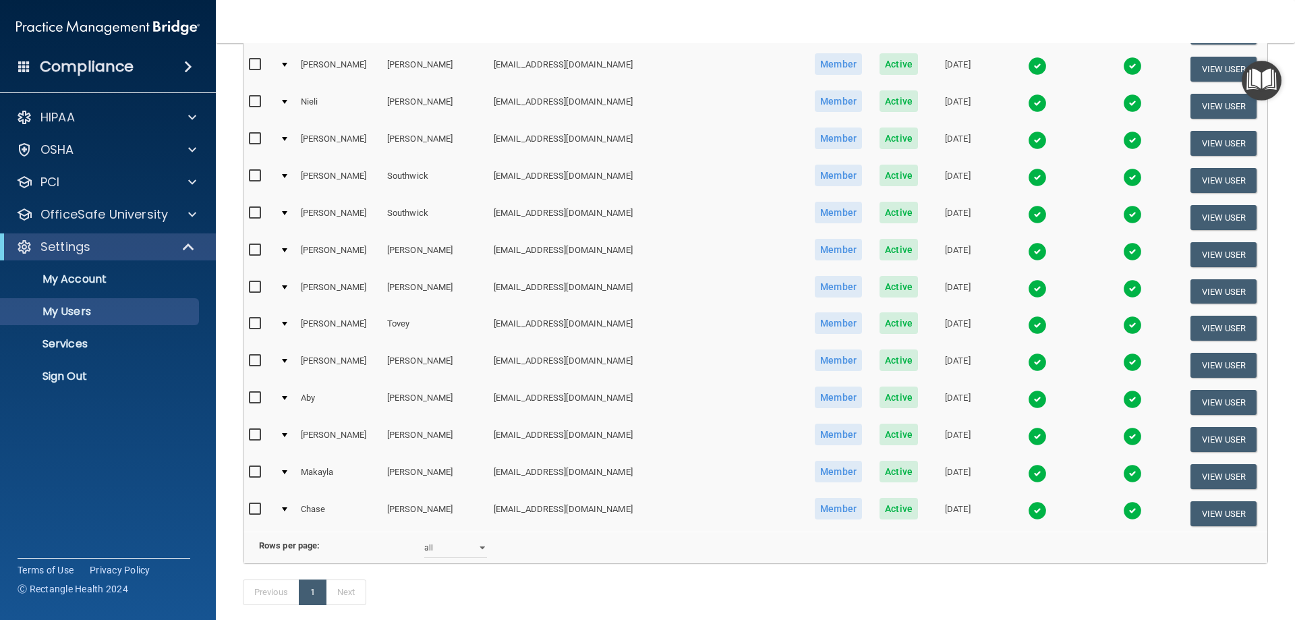
scroll to position [2023, 0]
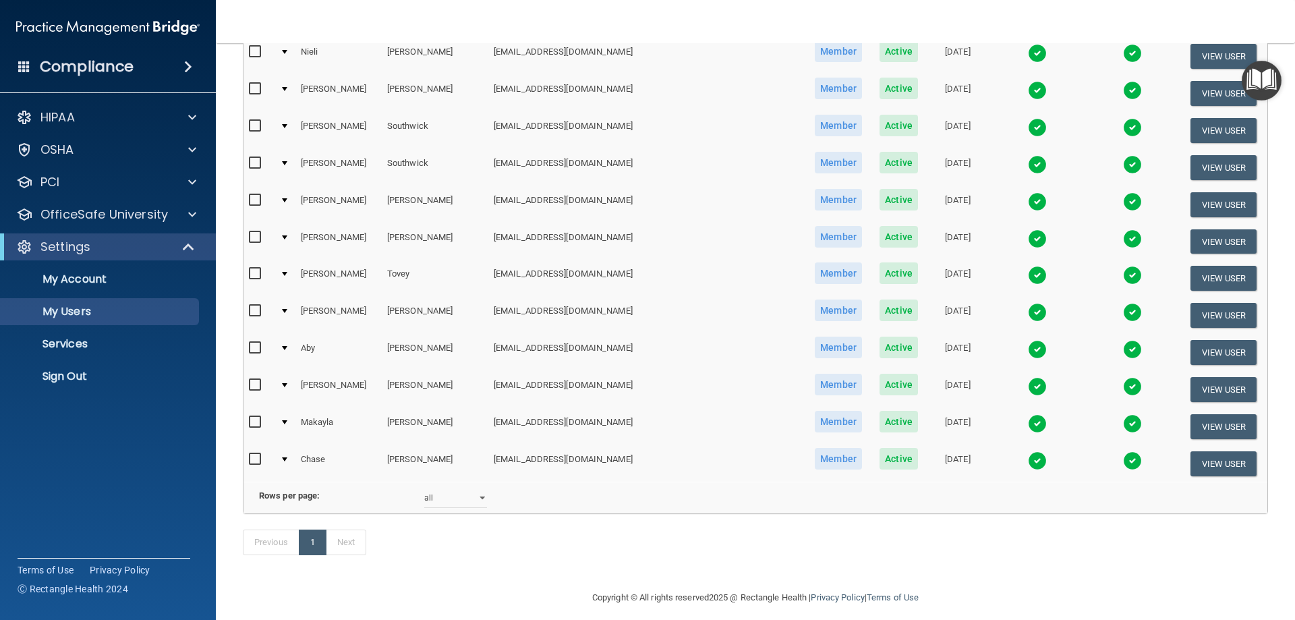
click at [1028, 426] on img at bounding box center [1037, 423] width 19 height 19
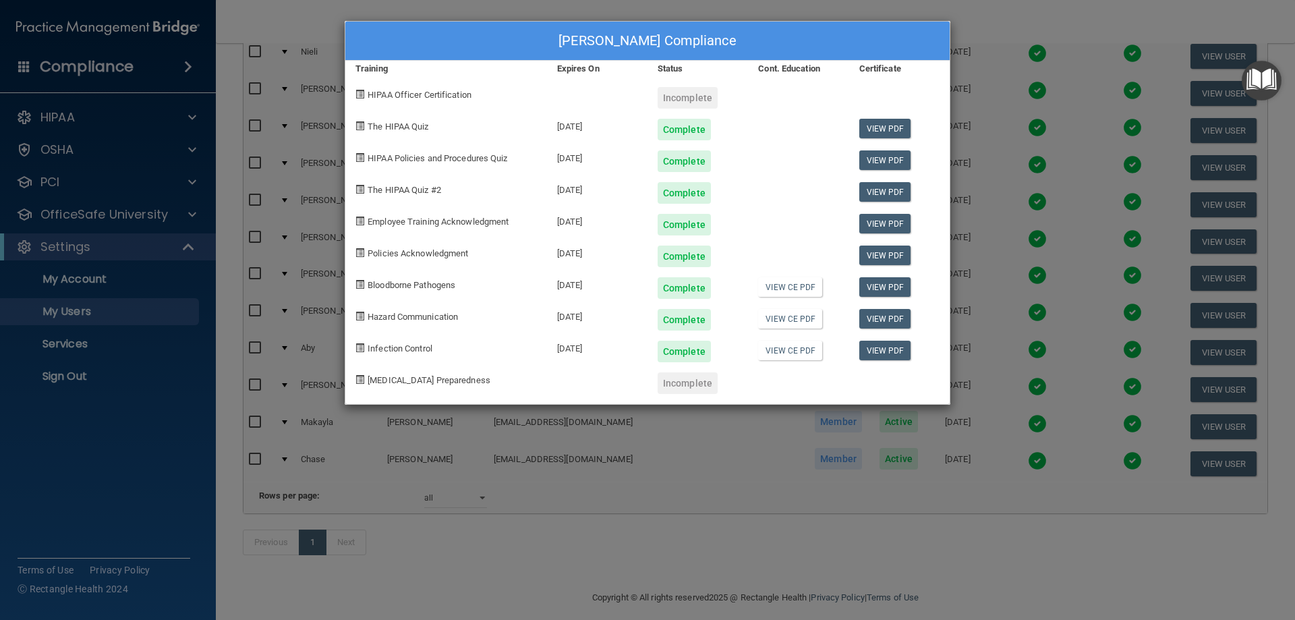
click at [782, 563] on div "Makayla Welch's Compliance Training Expires On Status Cont. Education Certifica…" at bounding box center [647, 310] width 1295 height 620
